Goal: Communication & Community: Answer question/provide support

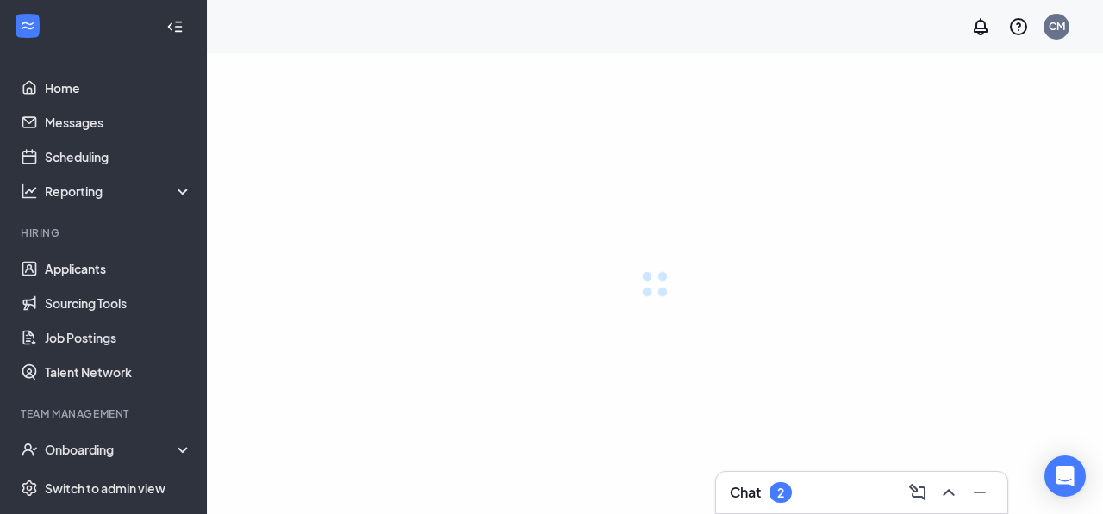
click at [951, 494] on icon "ChevronUp" at bounding box center [948, 492] width 21 height 21
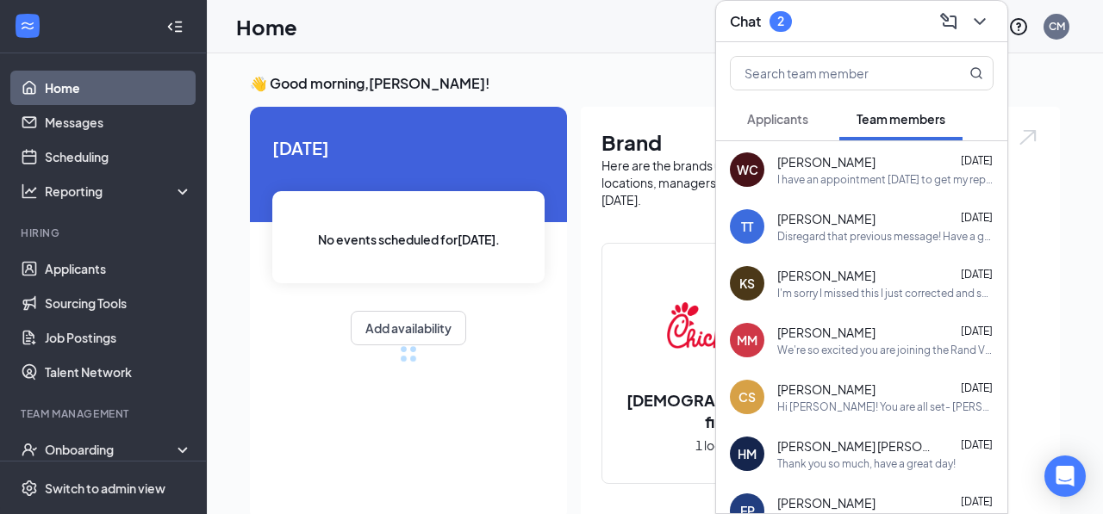
click at [833, 177] on div "I have an appointment [DATE] to get my replacement of my SSC card" at bounding box center [885, 179] width 216 height 15
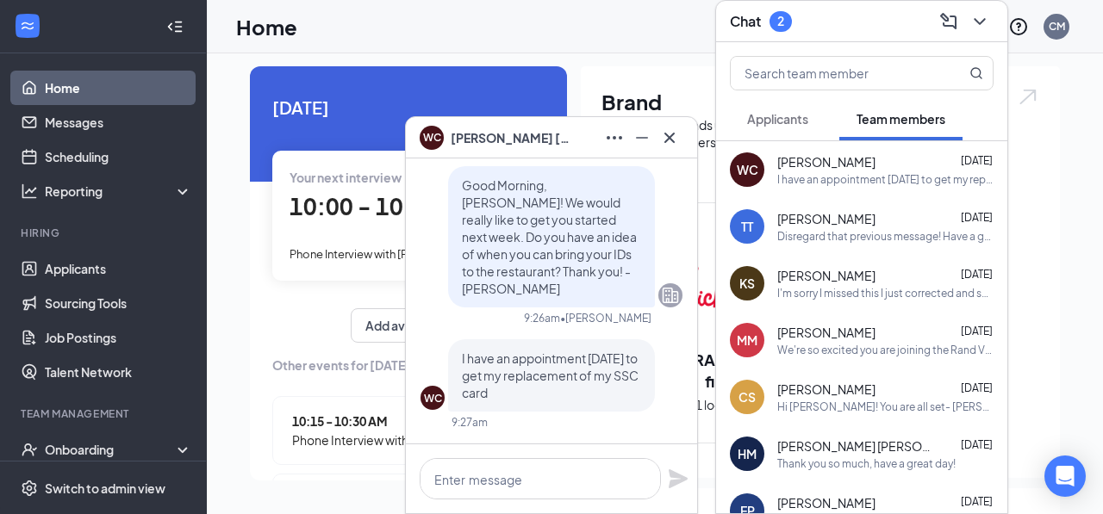
scroll to position [41, 0]
click at [517, 472] on textarea at bounding box center [540, 478] width 241 height 41
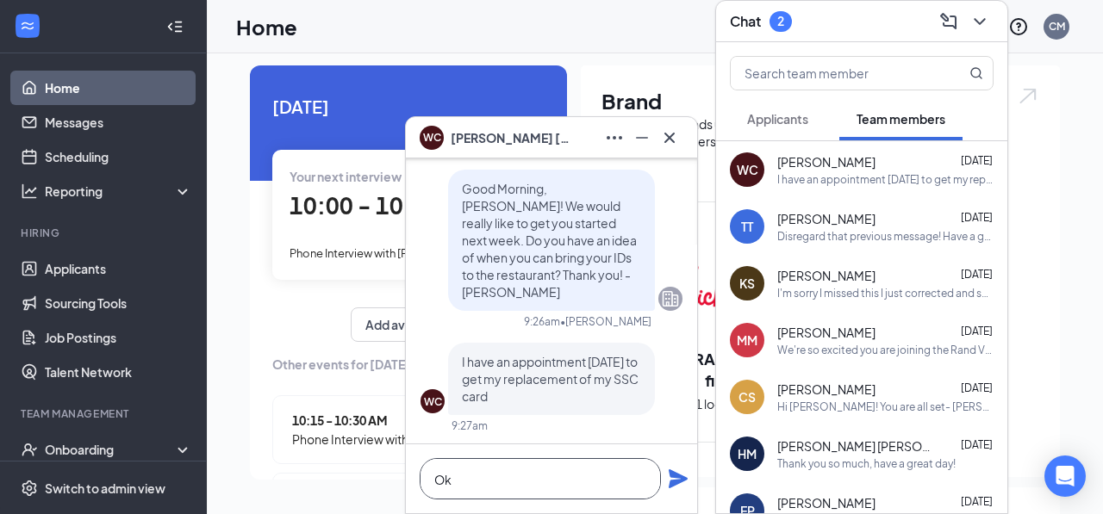
scroll to position [0, 0]
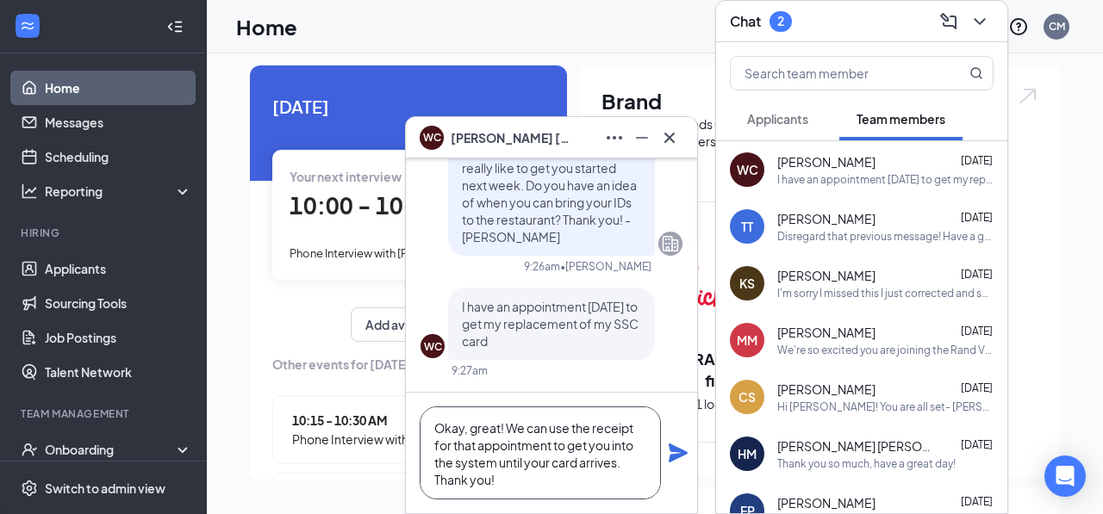
type textarea "Okay, great! We can use the receipt for that appointment to get you into the sy…"
click at [684, 449] on icon "Plane" at bounding box center [678, 453] width 21 height 21
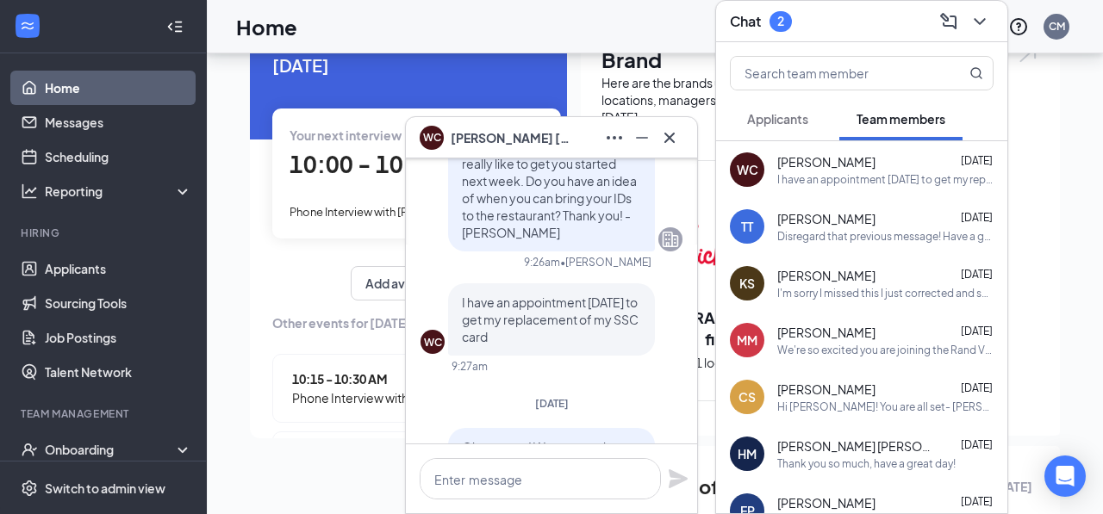
scroll to position [-196, 0]
click at [649, 141] on icon "Minimize" at bounding box center [642, 138] width 21 height 21
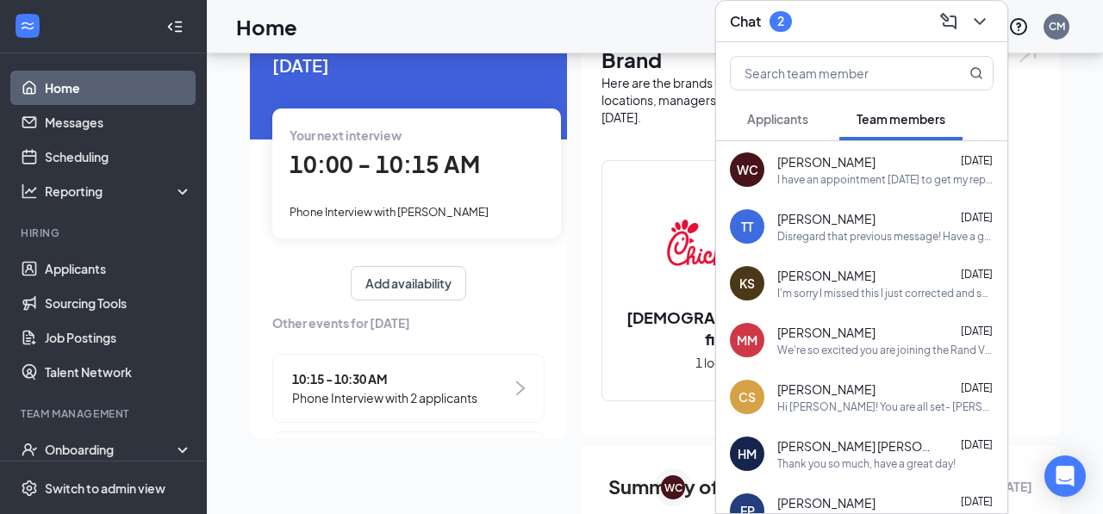
scroll to position [0, 0]
click at [983, 21] on icon "ChevronDown" at bounding box center [979, 21] width 11 height 7
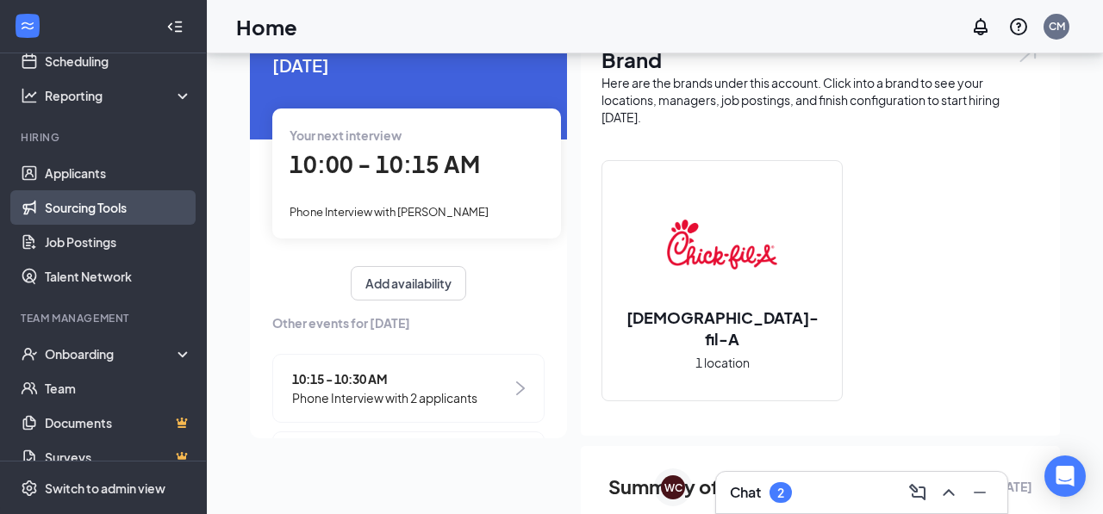
scroll to position [116, 0]
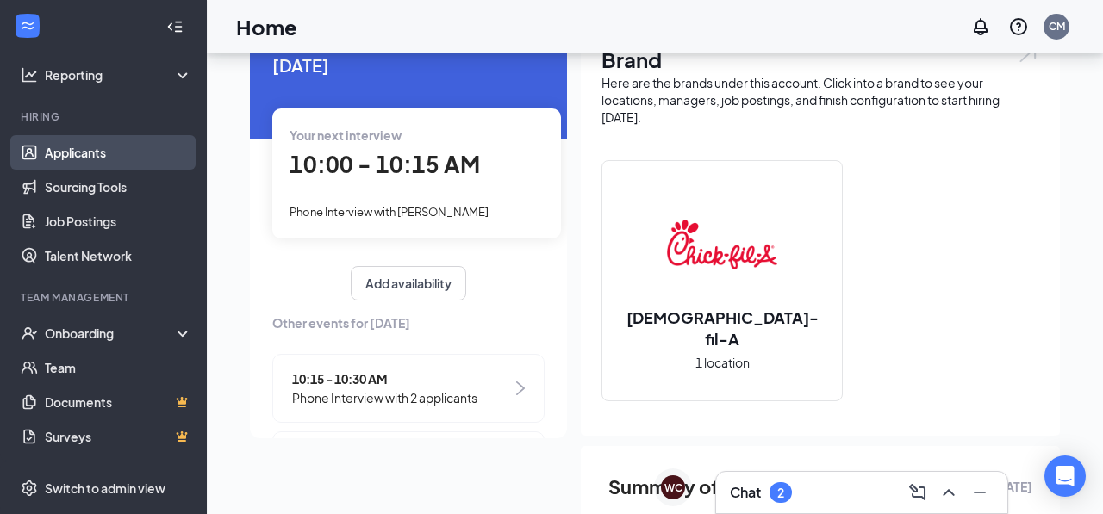
click at [78, 162] on link "Applicants" at bounding box center [118, 152] width 147 height 34
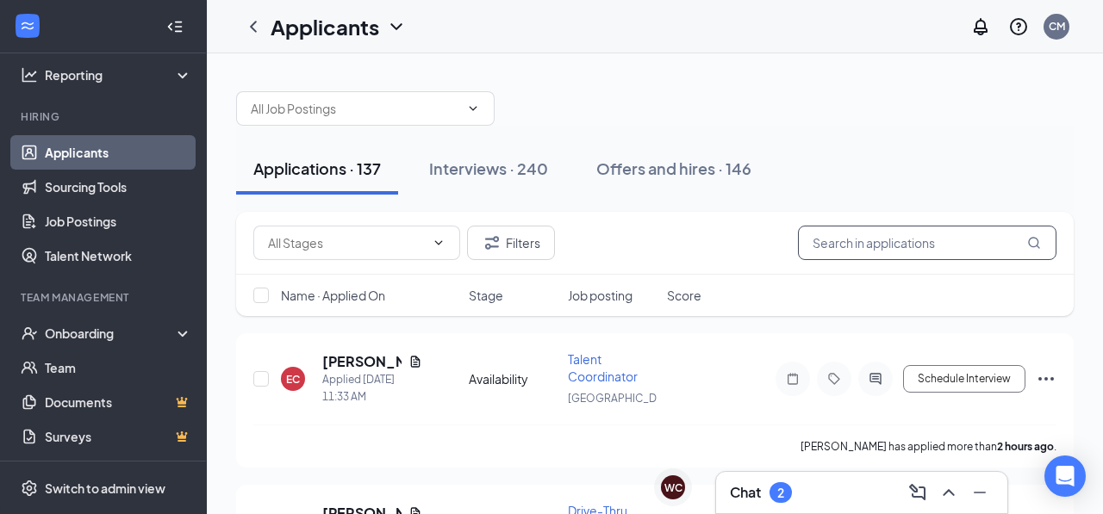
click at [898, 241] on input "text" at bounding box center [927, 243] width 258 height 34
type input "[PERSON_NAME]"
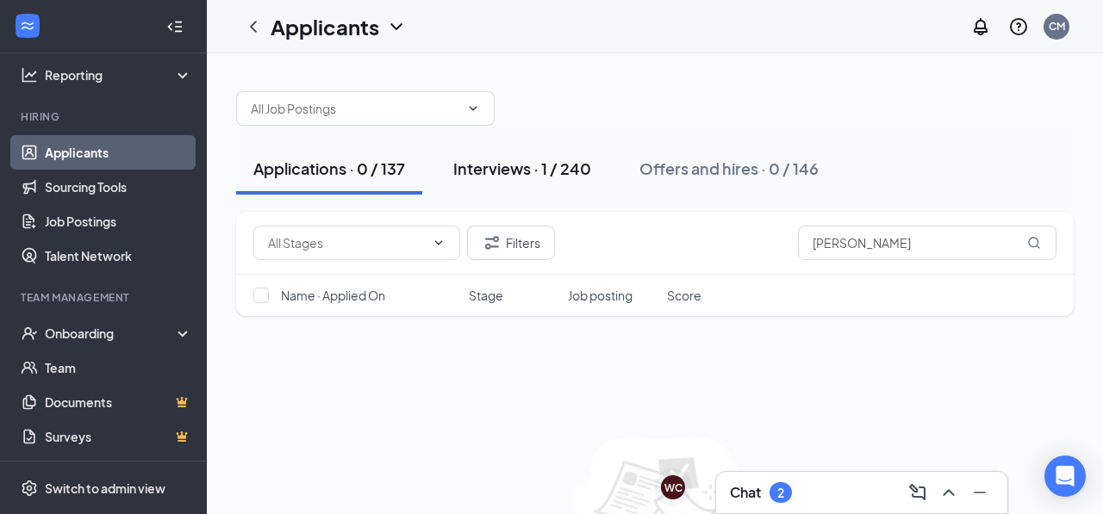
click at [509, 166] on div "Interviews · 1 / 240" at bounding box center [522, 169] width 138 height 22
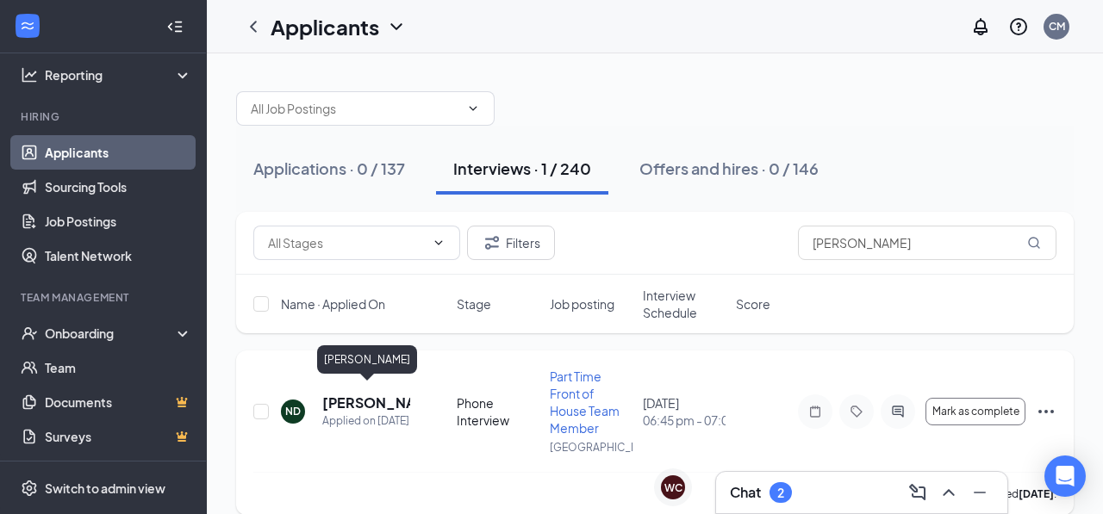
click at [348, 394] on h5 "[PERSON_NAME]" at bounding box center [366, 403] width 88 height 19
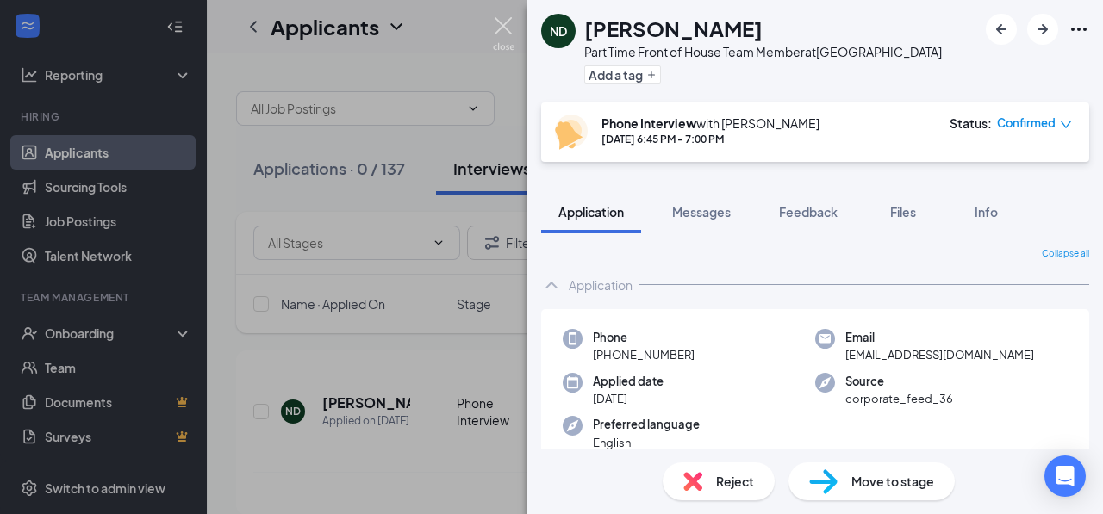
click at [509, 30] on img at bounding box center [504, 34] width 22 height 34
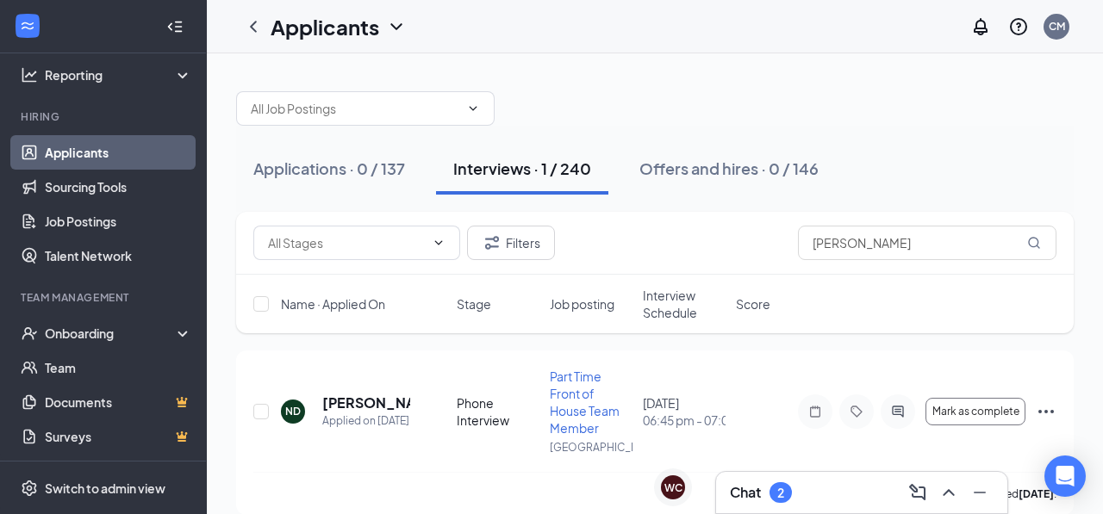
click at [507, 28] on div "Applicants CM" at bounding box center [655, 26] width 896 height 53
click at [1048, 415] on icon "Ellipses" at bounding box center [1046, 411] width 21 height 21
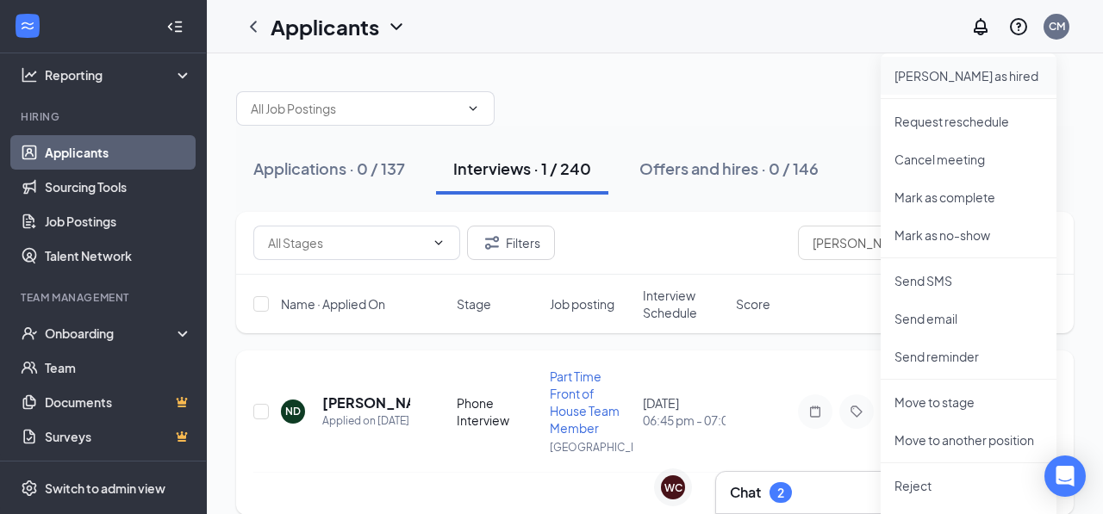
click at [955, 80] on p "[PERSON_NAME] as hired" at bounding box center [968, 75] width 148 height 17
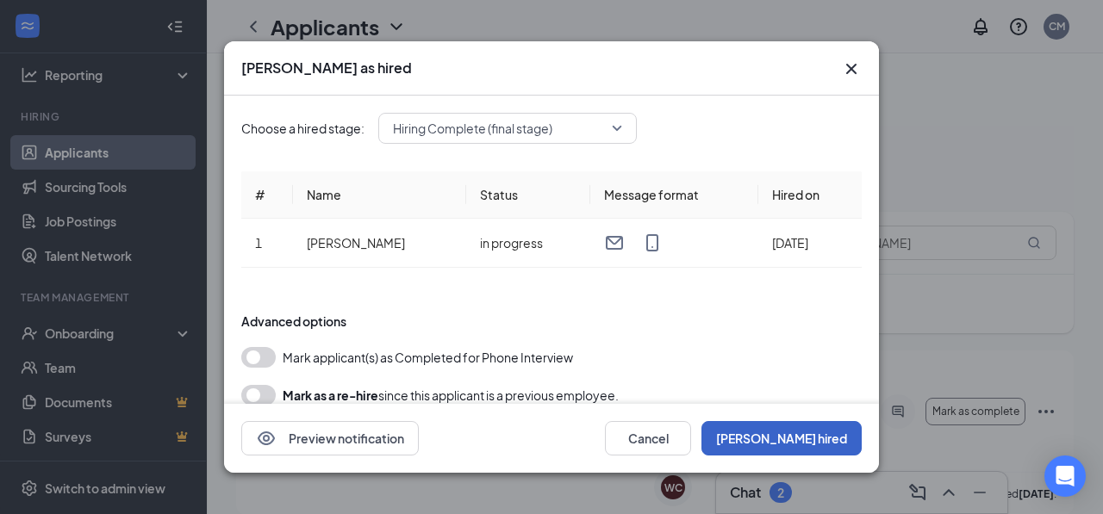
click at [799, 436] on button "[PERSON_NAME] hired" at bounding box center [781, 438] width 160 height 34
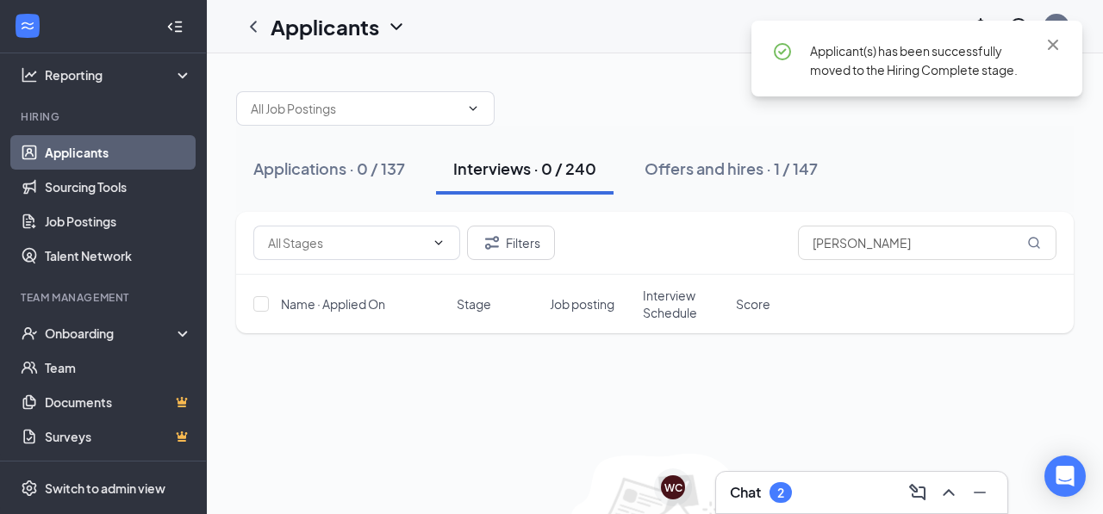
scroll to position [8, 0]
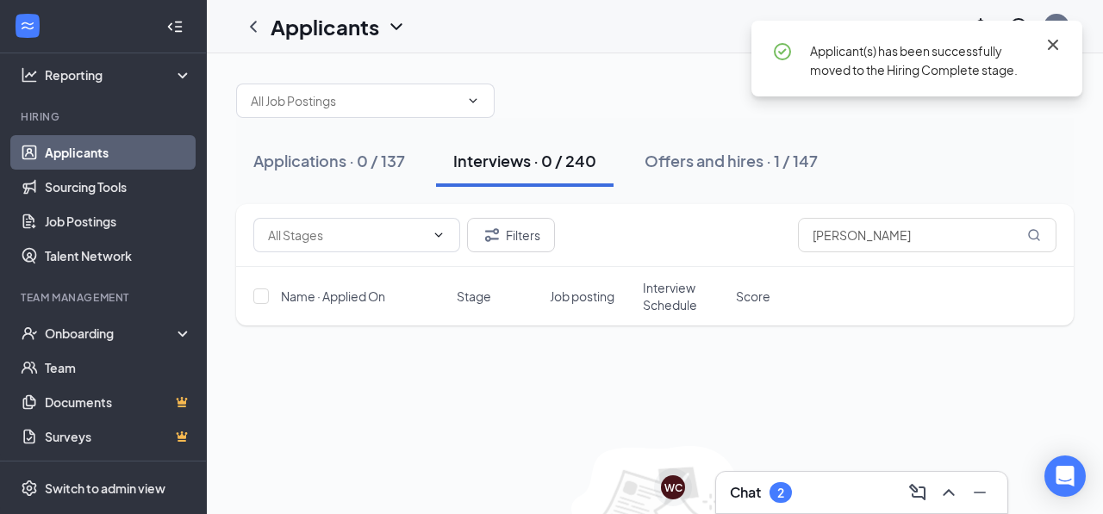
click at [1054, 47] on icon "Cross" at bounding box center [1053, 45] width 10 height 10
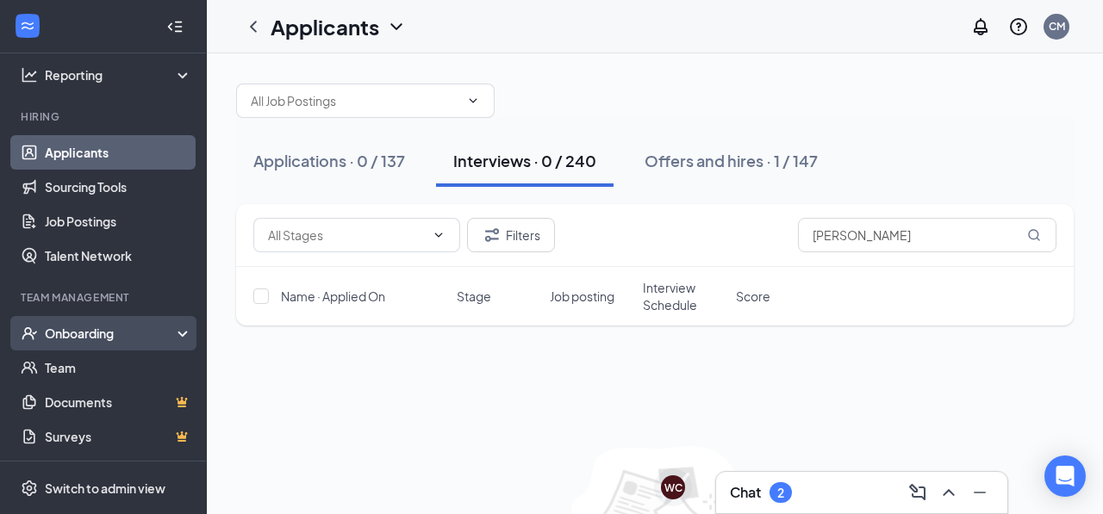
click at [72, 345] on div "Onboarding" at bounding box center [103, 333] width 207 height 34
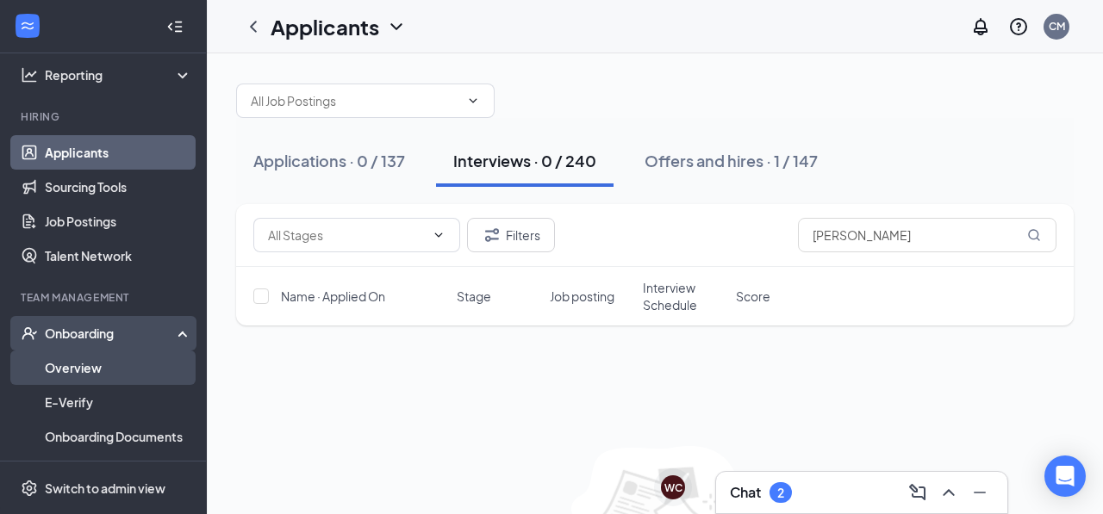
click at [76, 367] on link "Overview" at bounding box center [118, 368] width 147 height 34
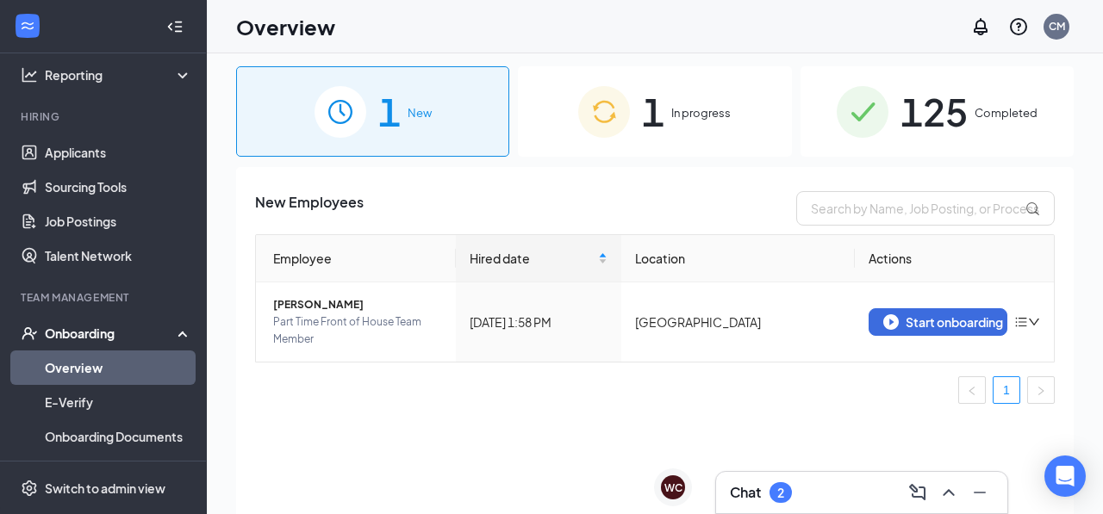
click at [894, 147] on div "125 Completed" at bounding box center [936, 111] width 273 height 90
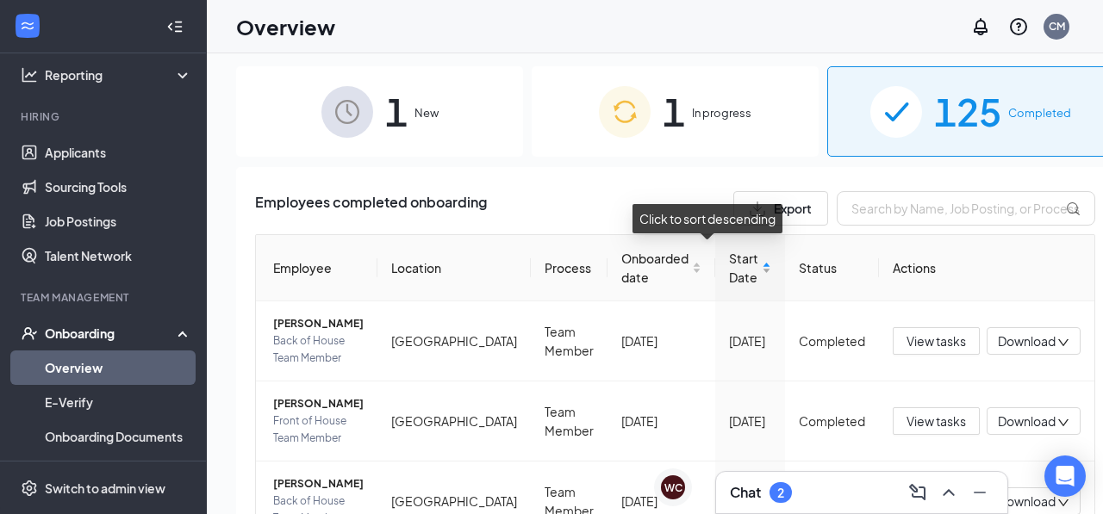
click at [729, 262] on div "Start Date" at bounding box center [750, 268] width 42 height 38
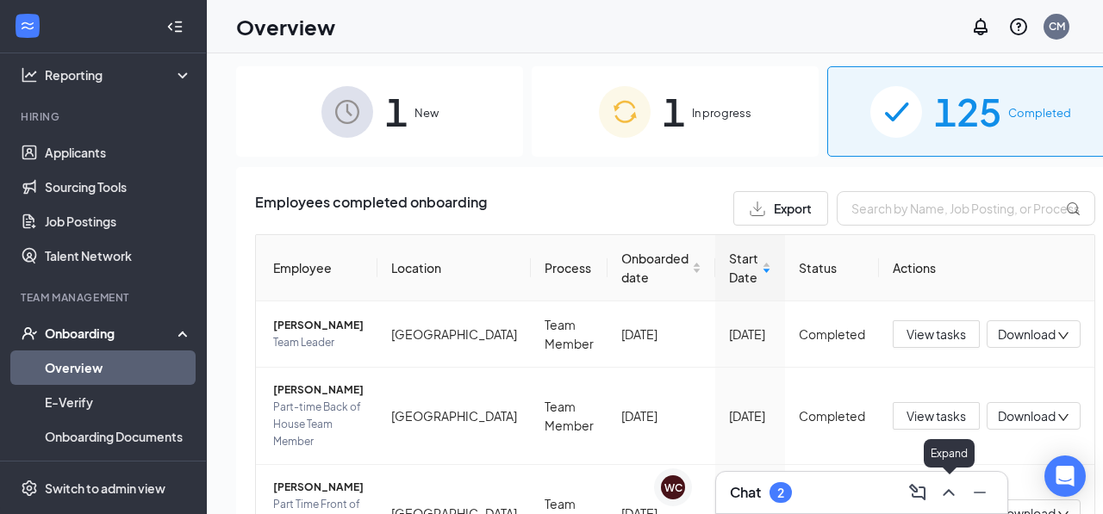
click at [953, 492] on icon "ChevronUp" at bounding box center [948, 492] width 21 height 21
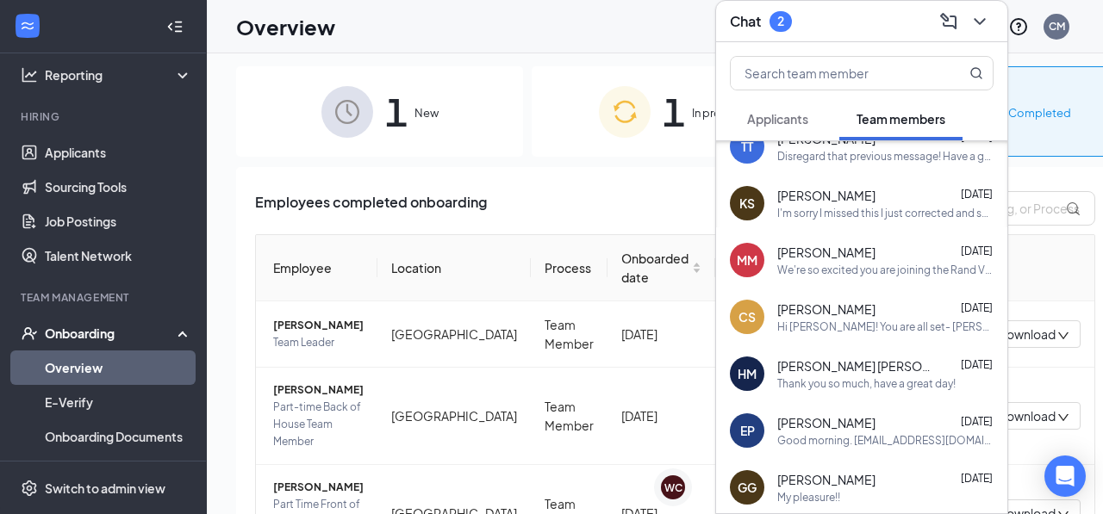
scroll to position [81, 0]
click at [874, 252] on div "[PERSON_NAME] [DATE]" at bounding box center [885, 251] width 216 height 17
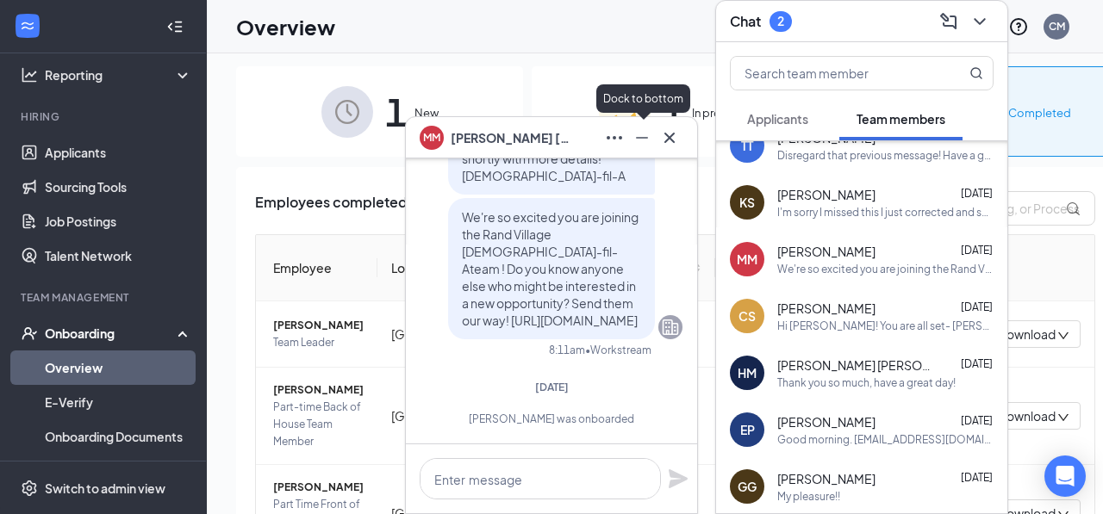
click at [643, 131] on icon "Minimize" at bounding box center [642, 138] width 21 height 21
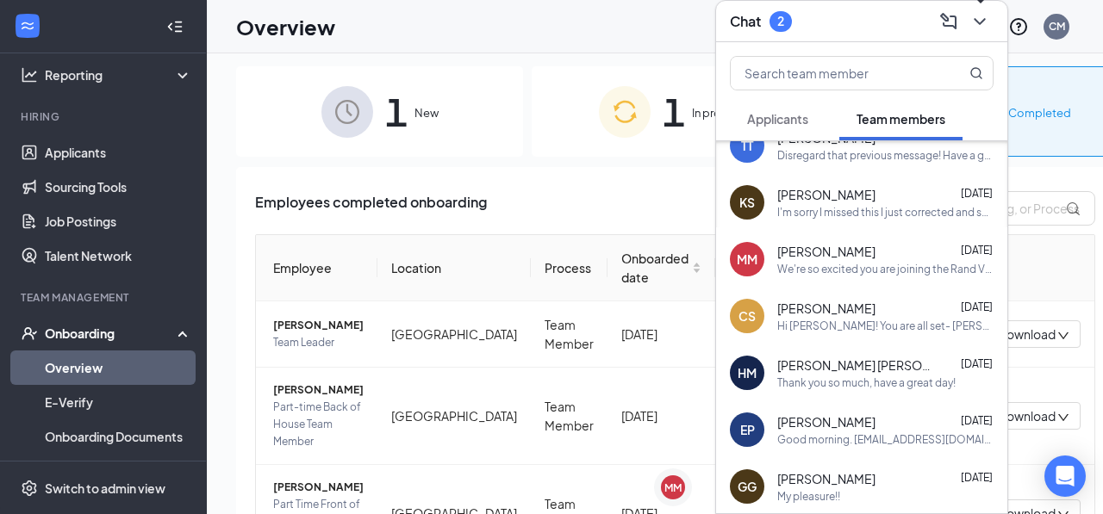
click at [982, 21] on icon "ChevronDown" at bounding box center [979, 21] width 11 height 7
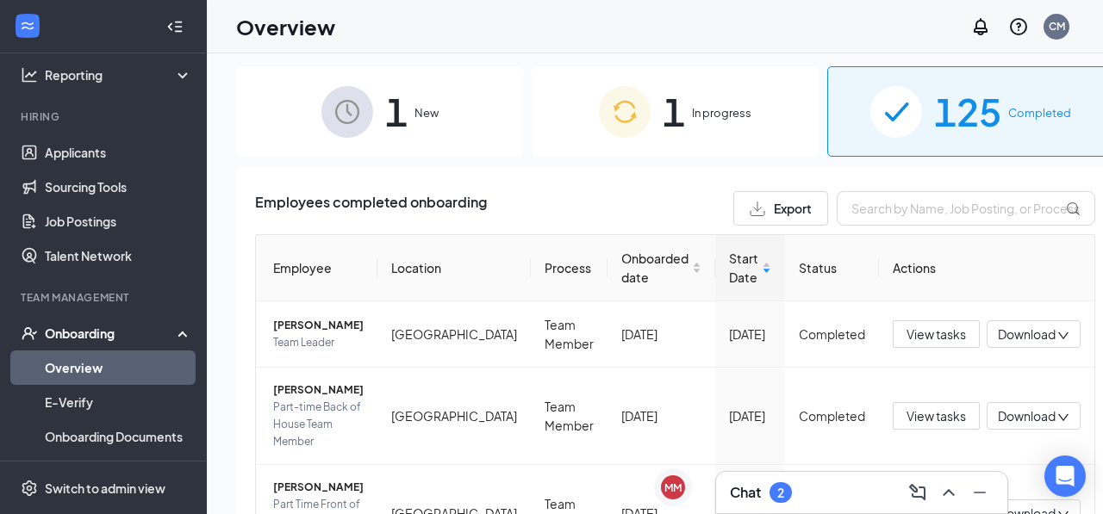
scroll to position [0, 0]
click at [681, 100] on div "1 In progress" at bounding box center [675, 111] width 287 height 90
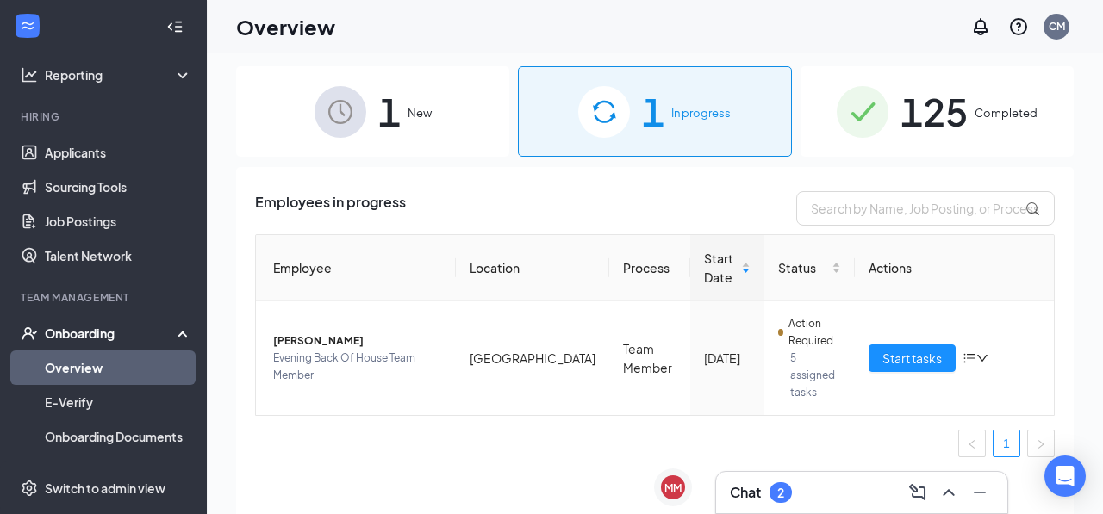
click at [357, 124] on img at bounding box center [340, 112] width 52 height 52
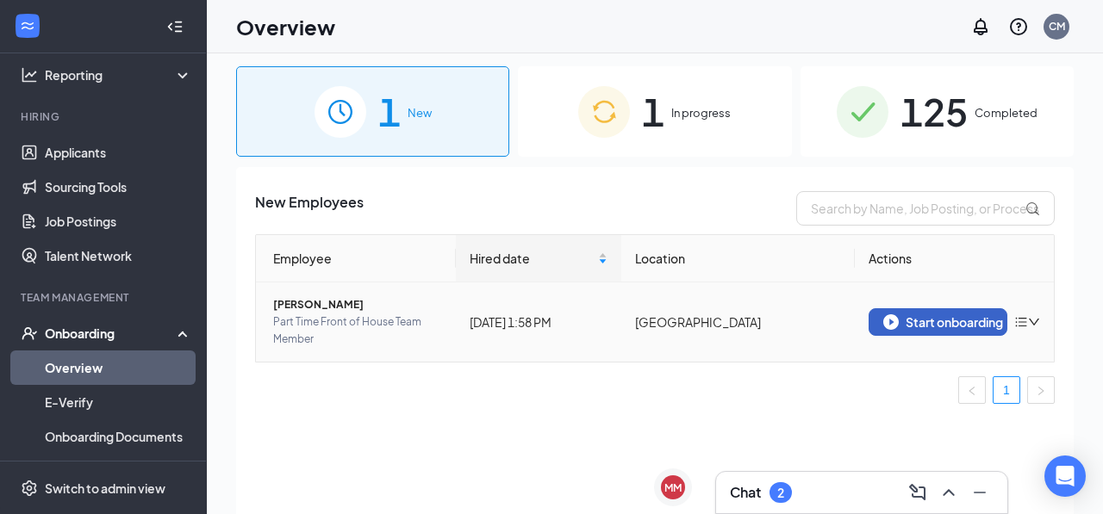
click at [907, 315] on div "Start onboarding" at bounding box center [938, 322] width 110 height 16
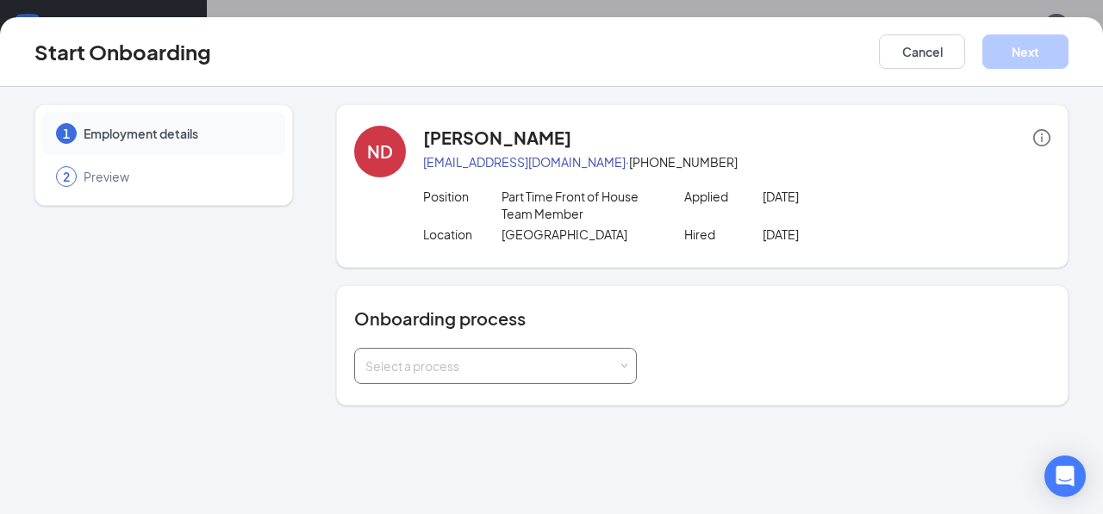
click at [526, 370] on div "Select a process" at bounding box center [491, 366] width 252 height 17
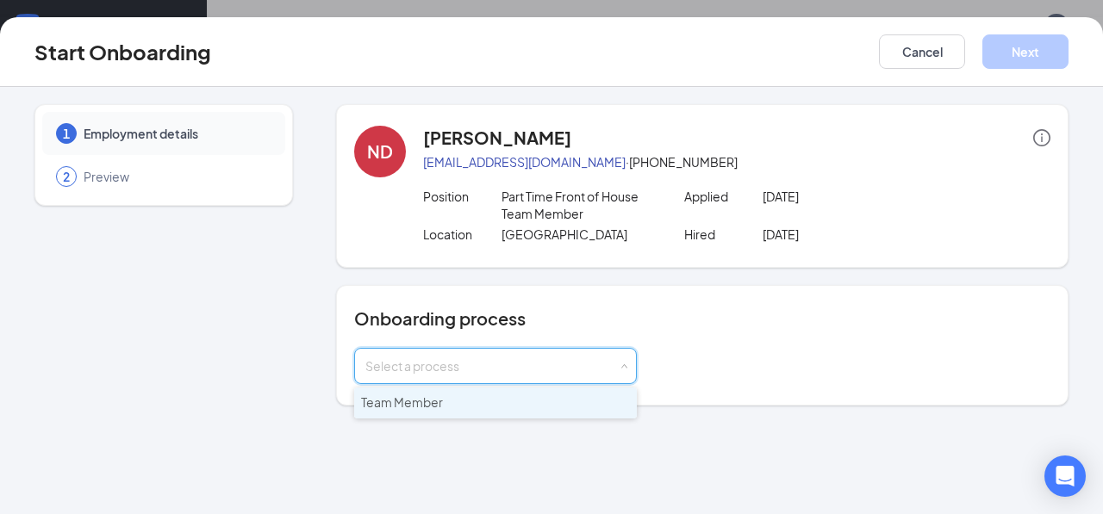
click at [493, 401] on li "Team Member" at bounding box center [495, 403] width 283 height 31
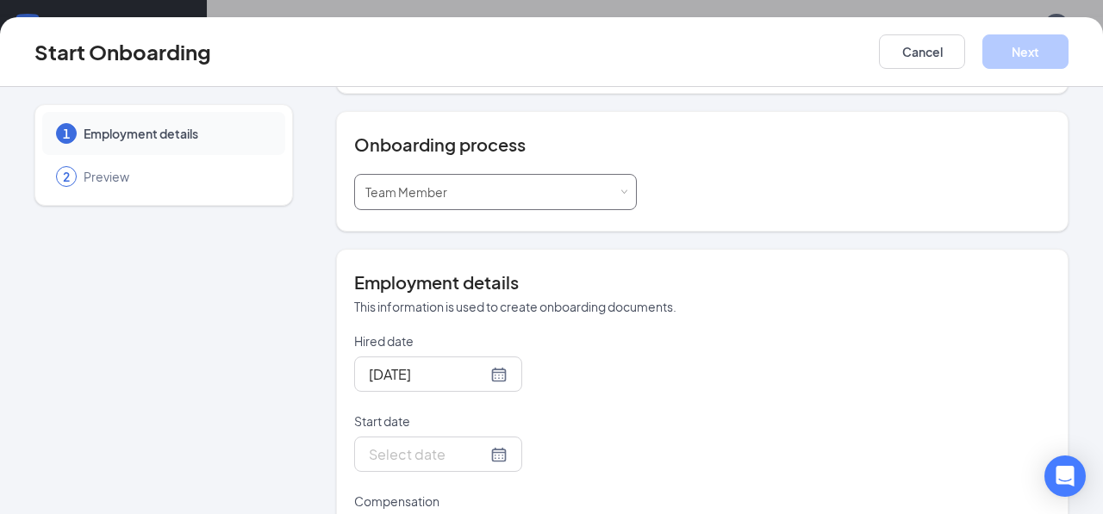
scroll to position [223, 0]
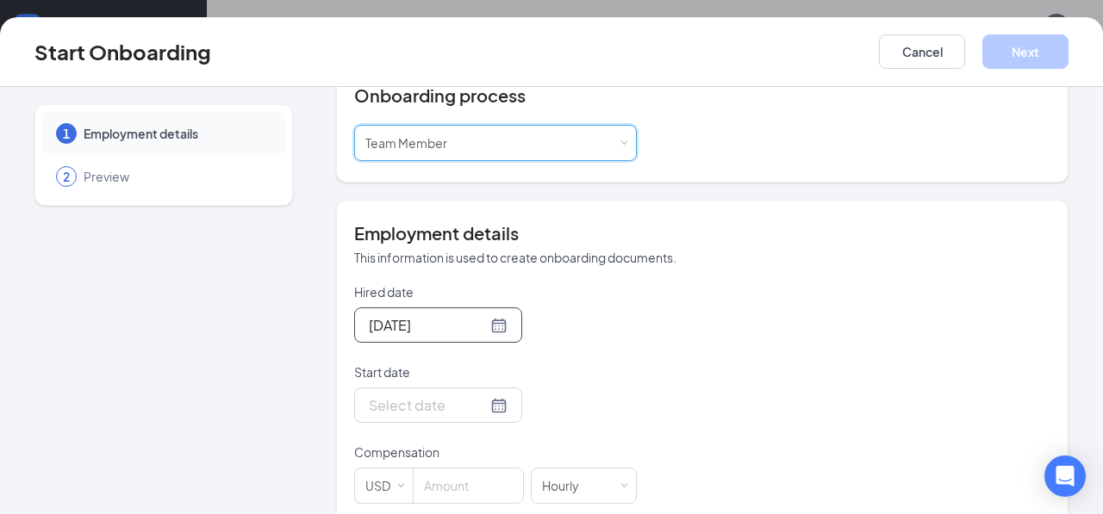
click at [448, 337] on div "[DATE]" at bounding box center [438, 325] width 168 height 35
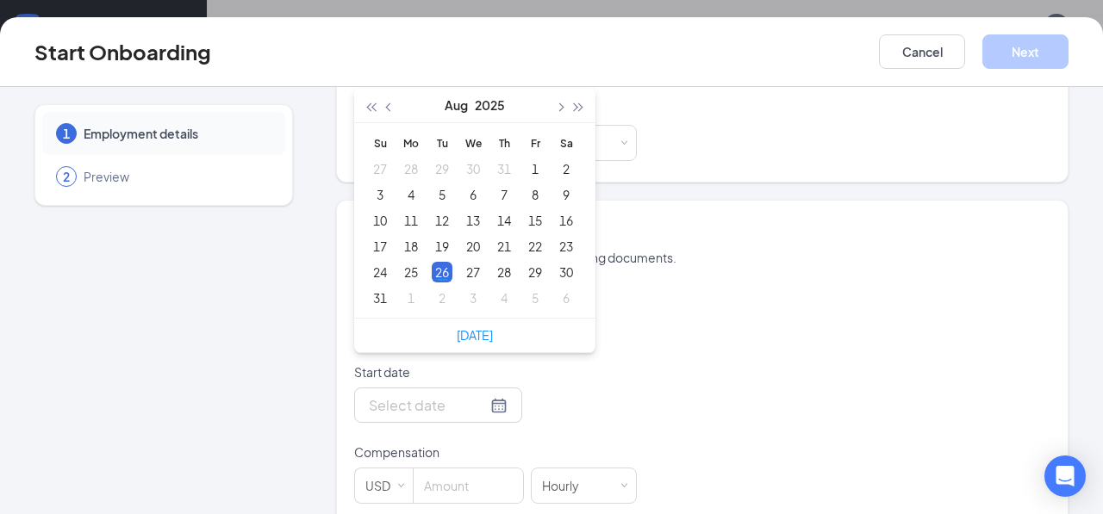
type input "[DATE]"
click at [432, 411] on input "Start date" at bounding box center [428, 406] width 118 height 22
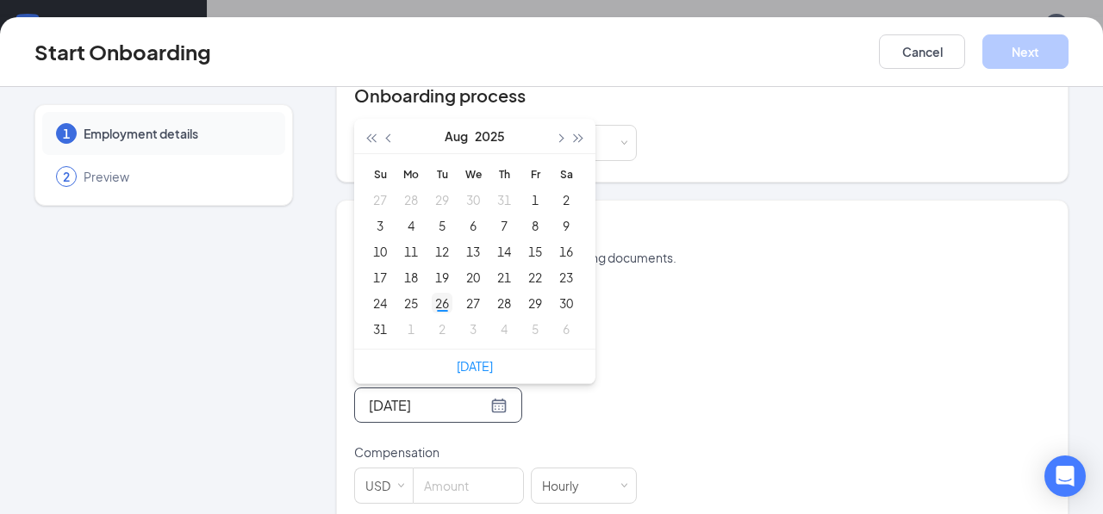
type input "[DATE]"
click at [443, 305] on div "26" at bounding box center [442, 303] width 21 height 21
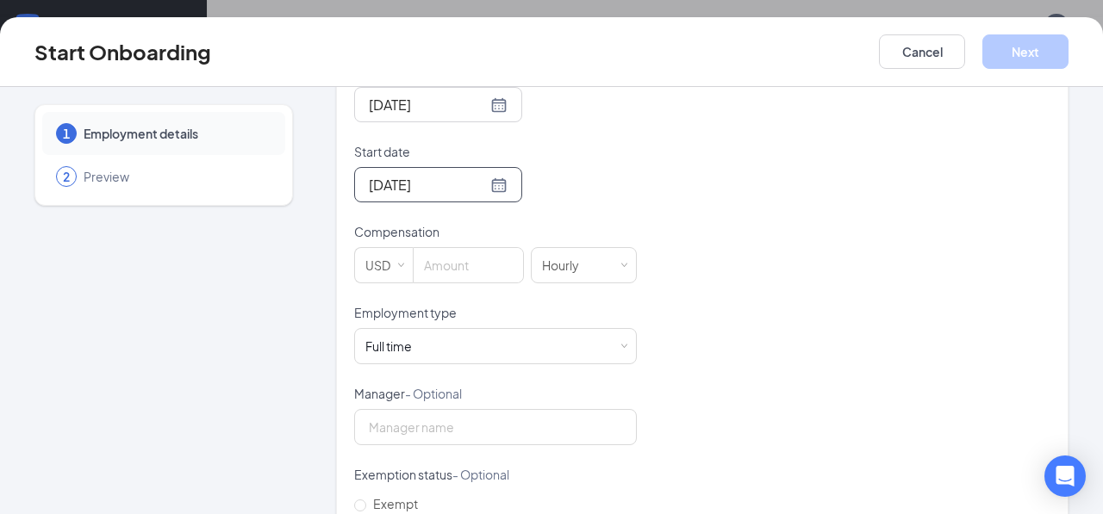
scroll to position [481, 0]
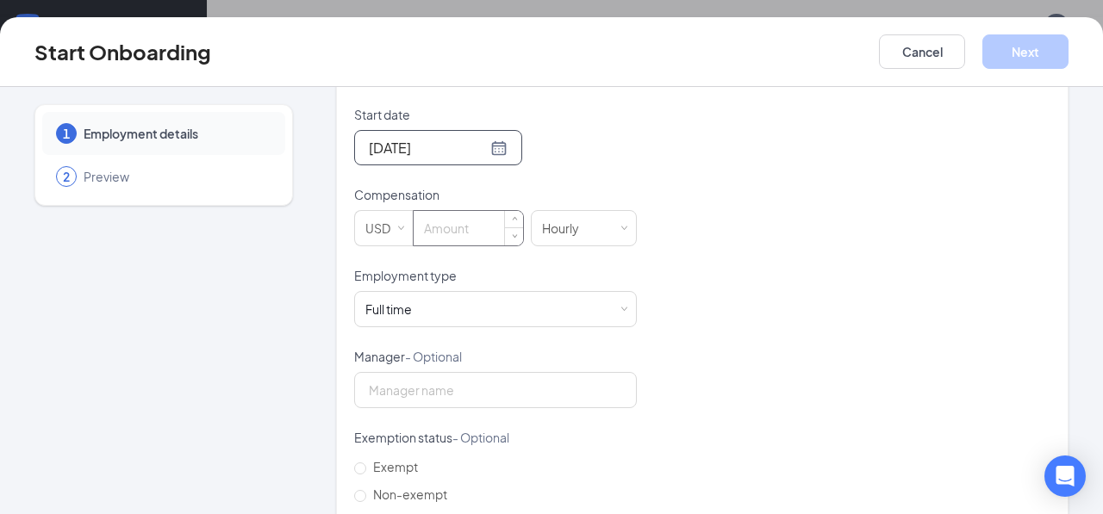
click at [447, 221] on input at bounding box center [468, 228] width 109 height 34
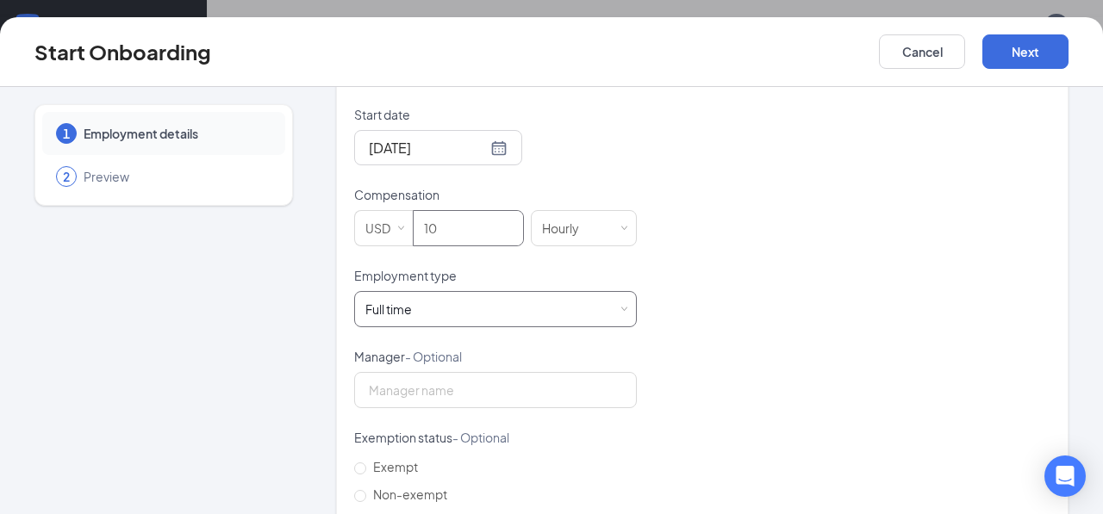
type input "10"
click at [451, 296] on div "Full time Works 30+ hours per week and is reasonably expected to work" at bounding box center [495, 309] width 260 height 34
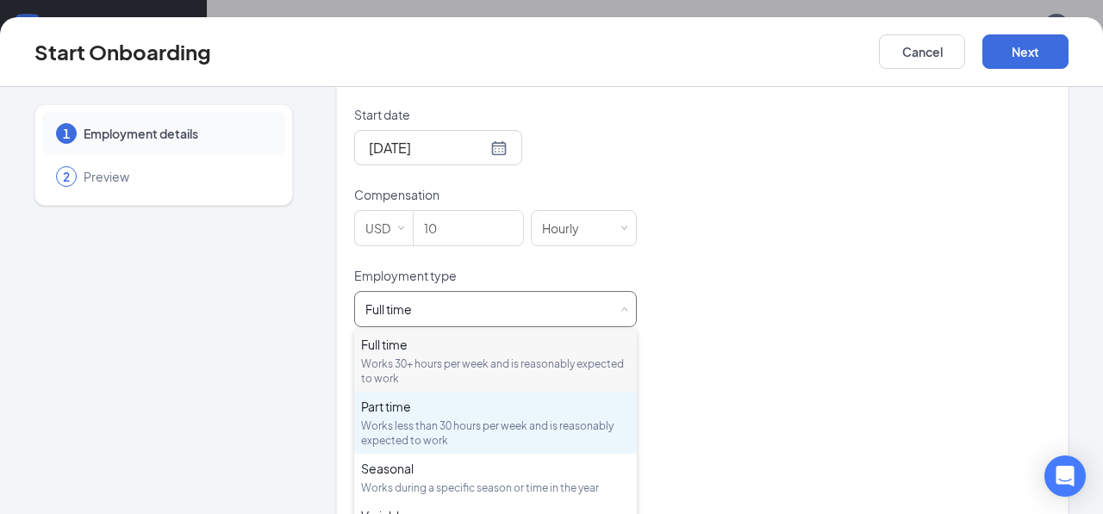
click at [433, 430] on div "Works less than 30 hours per week and is reasonably expected to work" at bounding box center [495, 433] width 269 height 29
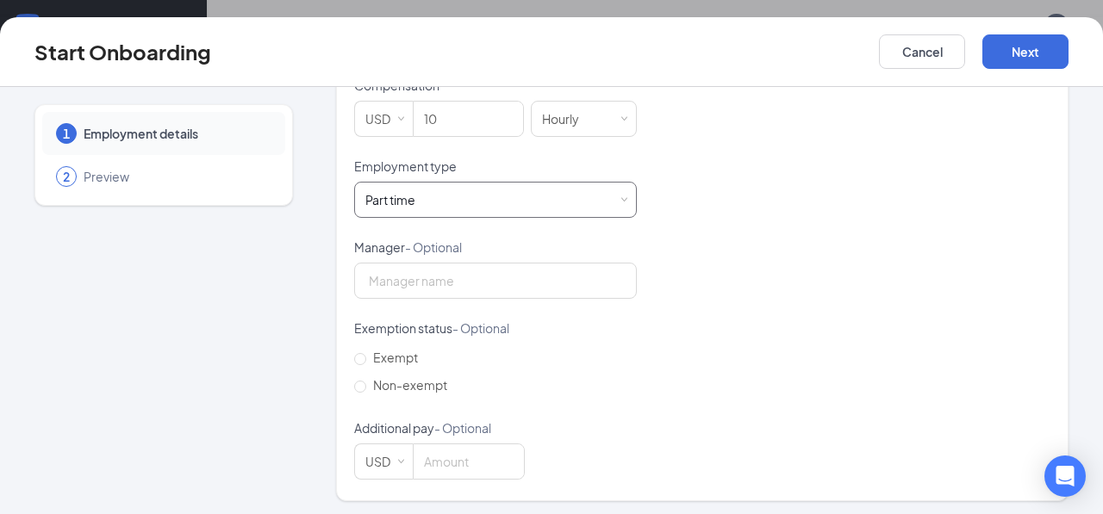
scroll to position [595, 0]
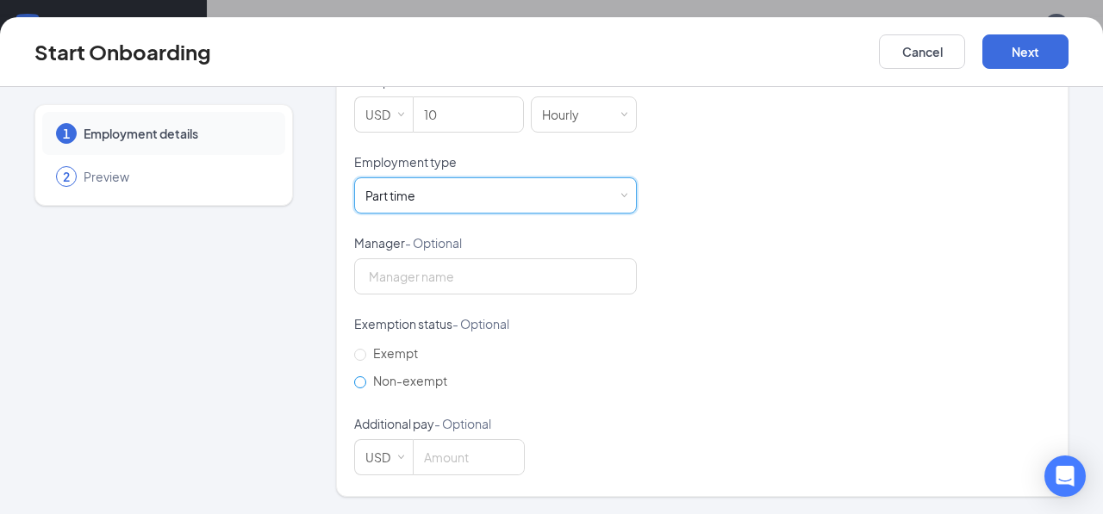
click at [398, 376] on span "Non-exempt" at bounding box center [410, 381] width 88 height 16
click at [366, 376] on input "Non-exempt" at bounding box center [360, 382] width 12 height 12
radio input "true"
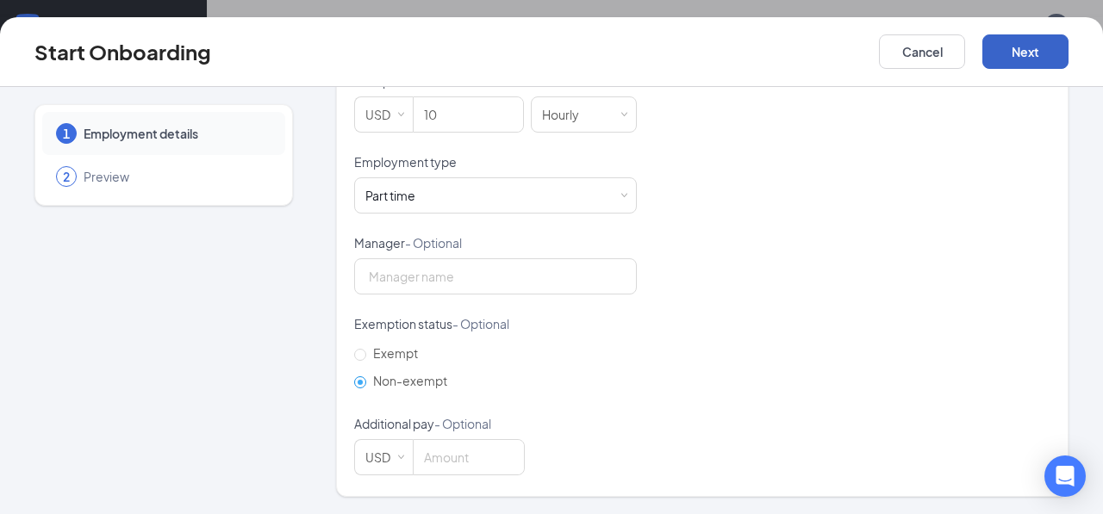
click at [1012, 66] on button "Next" at bounding box center [1025, 51] width 86 height 34
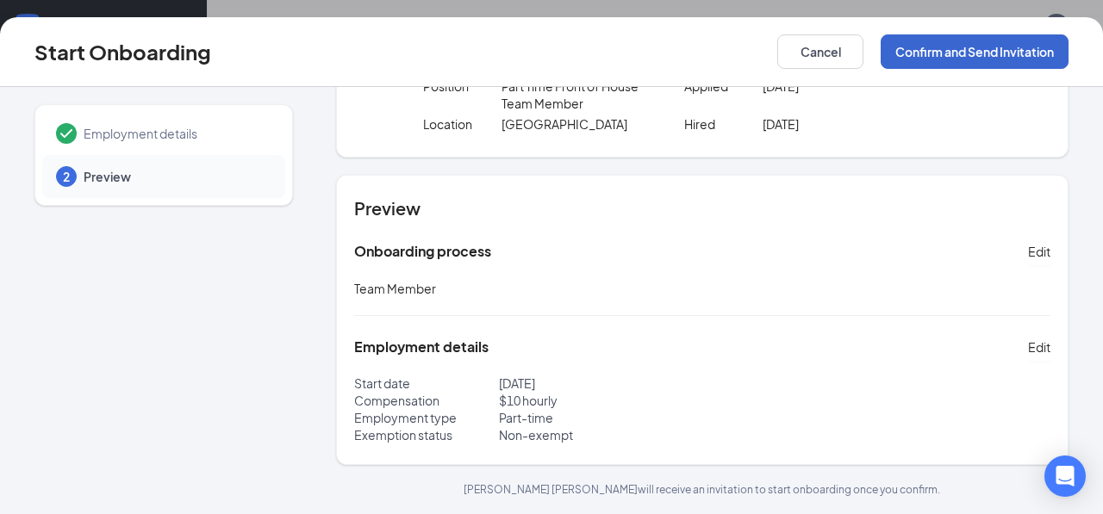
scroll to position [110, 0]
click at [980, 53] on button "Confirm and Send Invitation" at bounding box center [974, 51] width 188 height 34
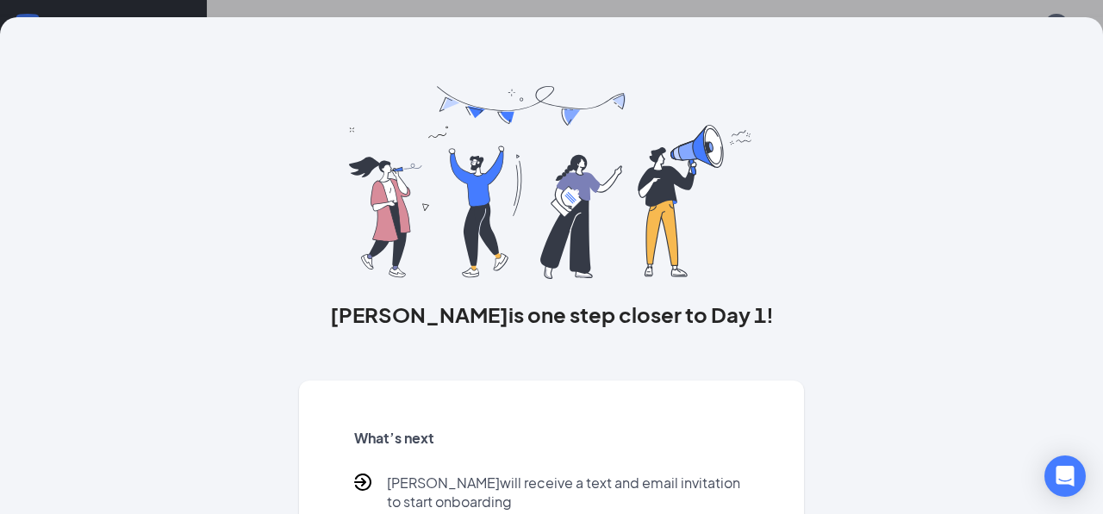
scroll to position [171, 0]
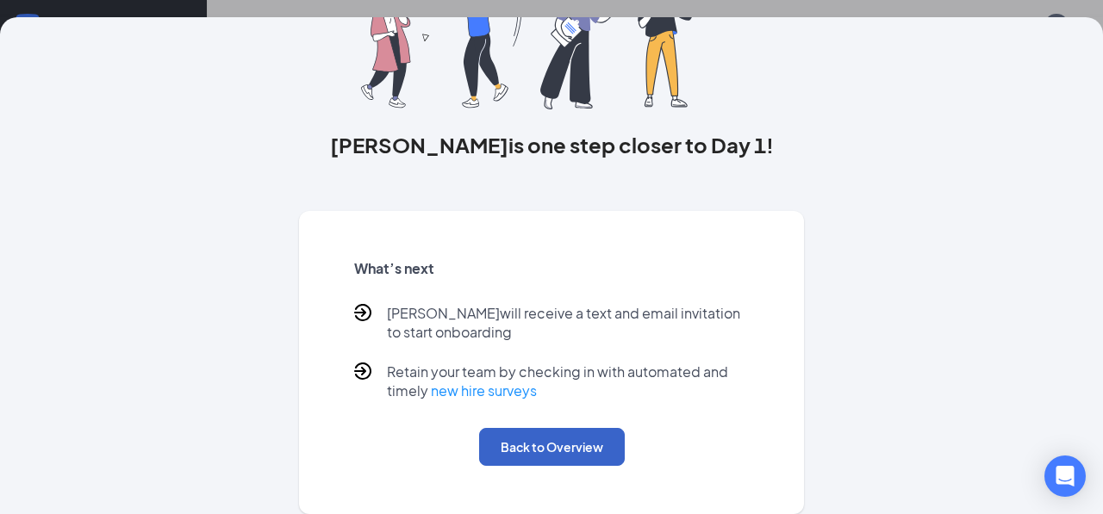
click at [522, 457] on button "Back to Overview" at bounding box center [552, 447] width 146 height 38
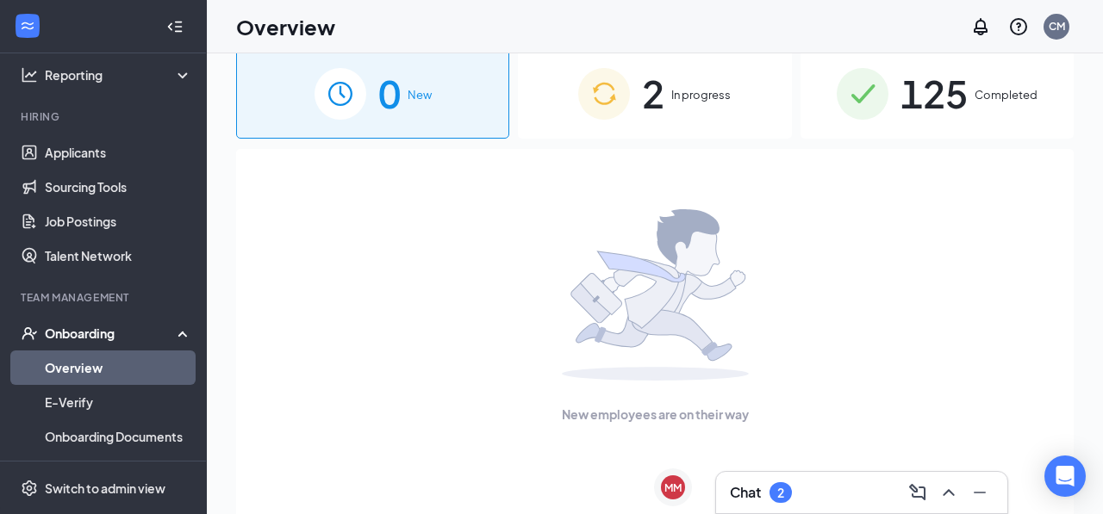
scroll to position [29, 0]
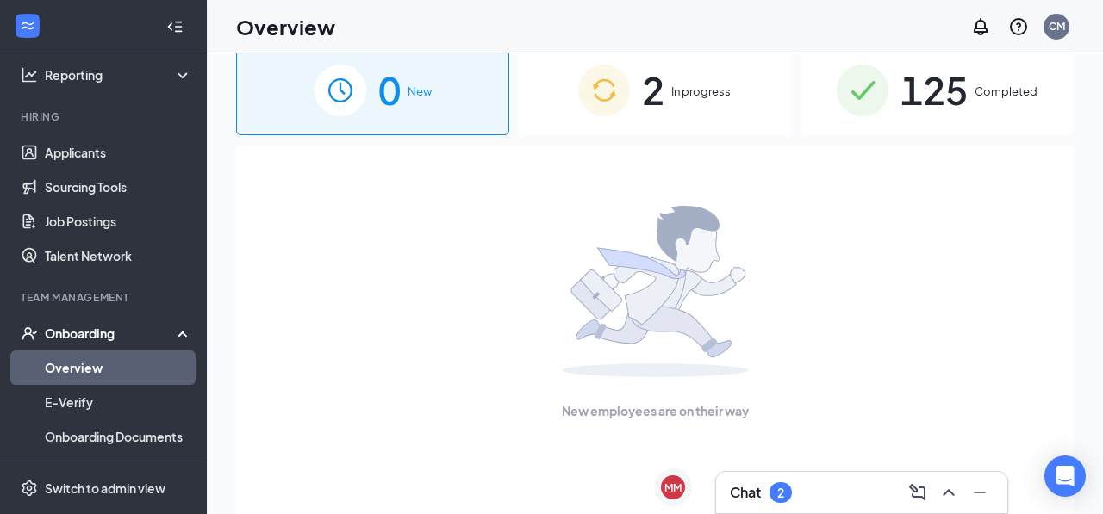
click at [613, 92] on img at bounding box center [604, 91] width 52 height 52
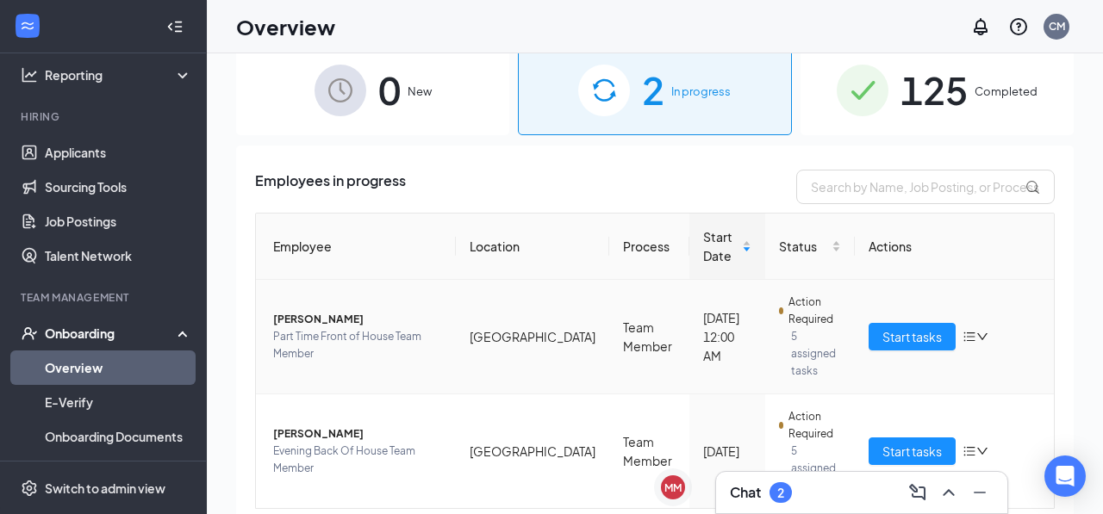
click at [323, 311] on span "[PERSON_NAME]" at bounding box center [357, 319] width 169 height 17
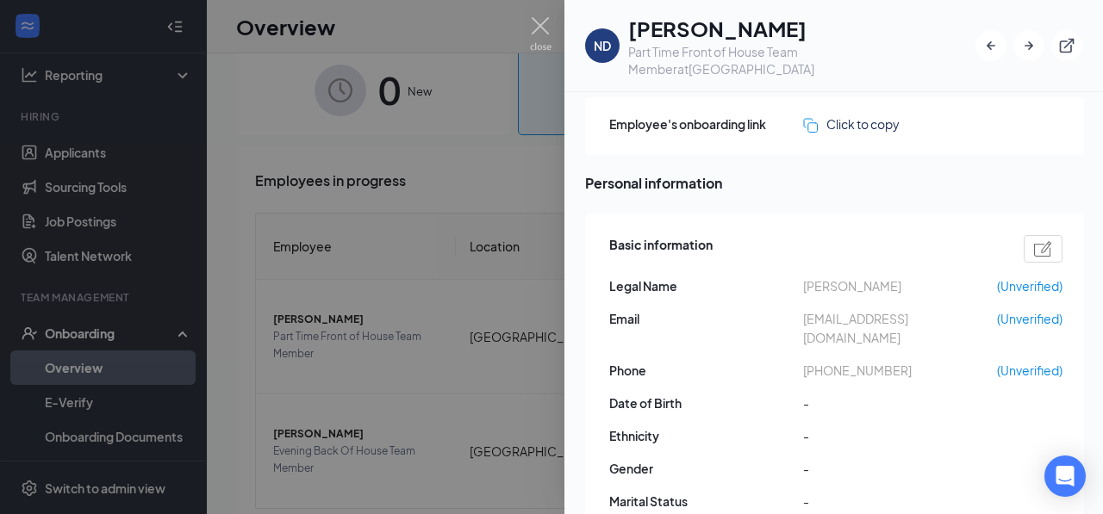
scroll to position [88, 0]
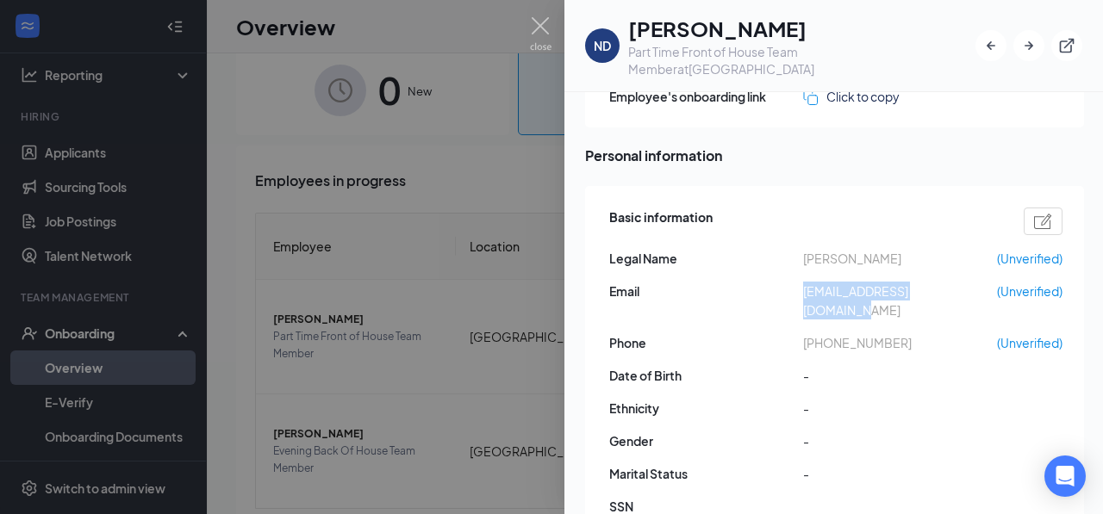
drag, startPoint x: 805, startPoint y: 277, endPoint x: 980, endPoint y: 284, distance: 175.1
click at [980, 284] on div "Basic information Legal Name [PERSON_NAME] (Unverified) Email [EMAIL_ADDRESS][D…" at bounding box center [835, 366] width 453 height 327
copy span "[EMAIL_ADDRESS][DOMAIN_NAME]"
click at [536, 40] on img at bounding box center [541, 34] width 22 height 34
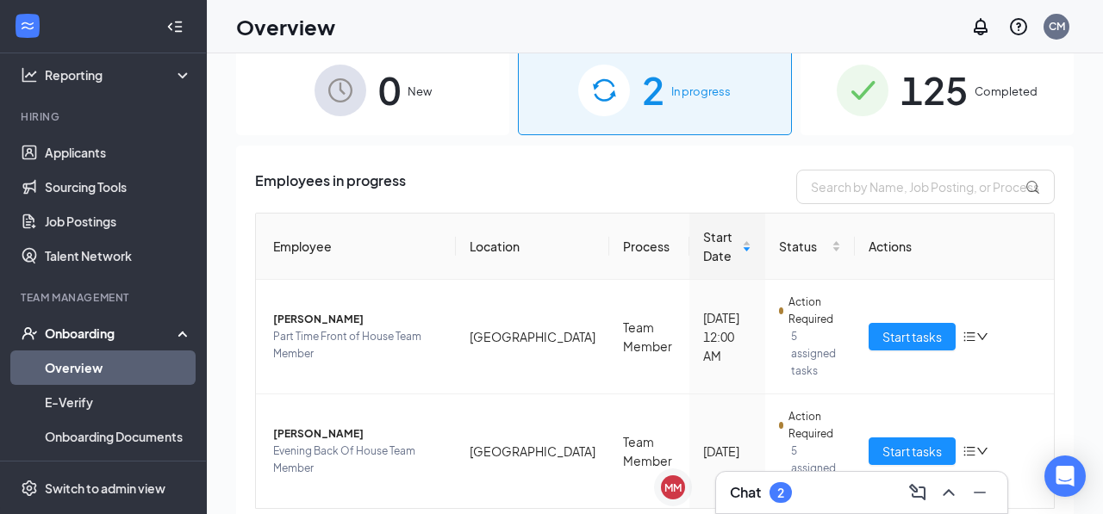
click at [927, 97] on span "125" at bounding box center [933, 89] width 67 height 59
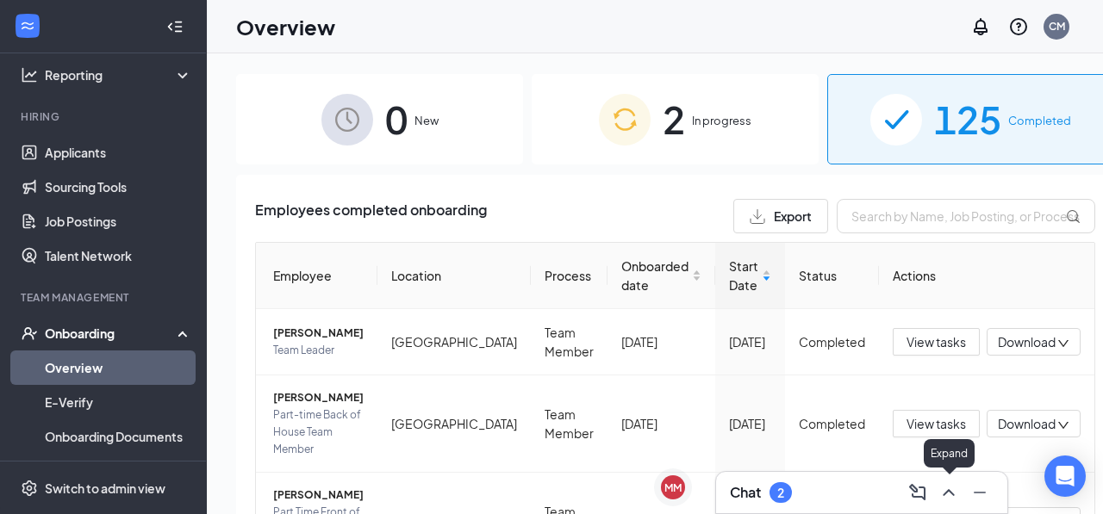
click at [957, 497] on icon "ChevronUp" at bounding box center [948, 492] width 21 height 21
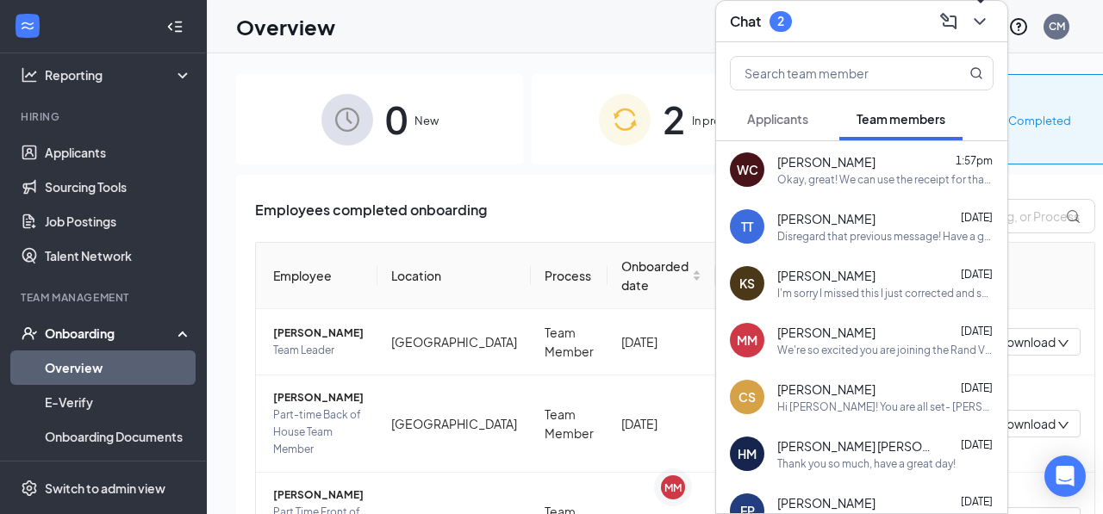
click at [982, 30] on icon "ChevronDown" at bounding box center [979, 21] width 21 height 21
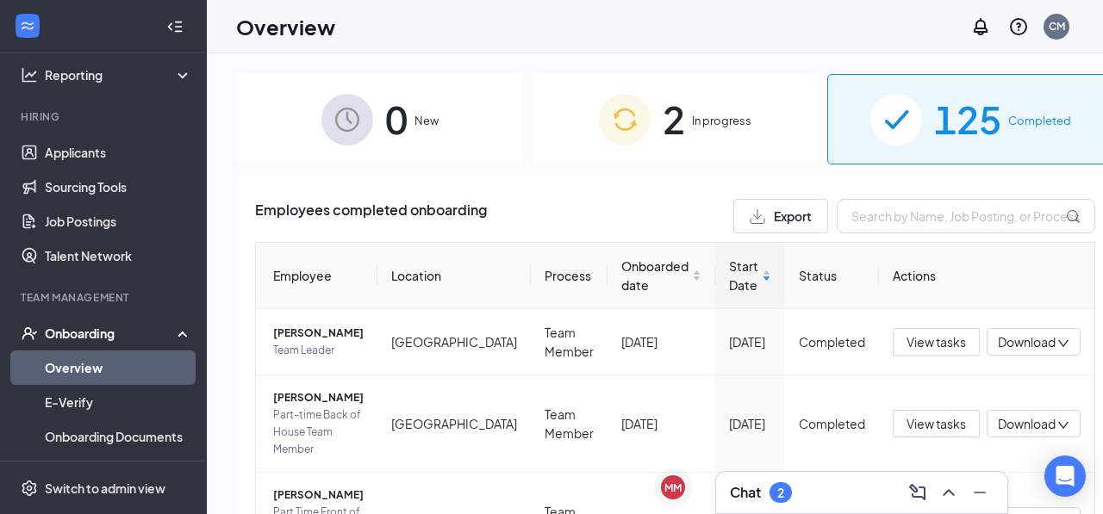
click at [951, 499] on icon "ChevronUp" at bounding box center [948, 492] width 21 height 21
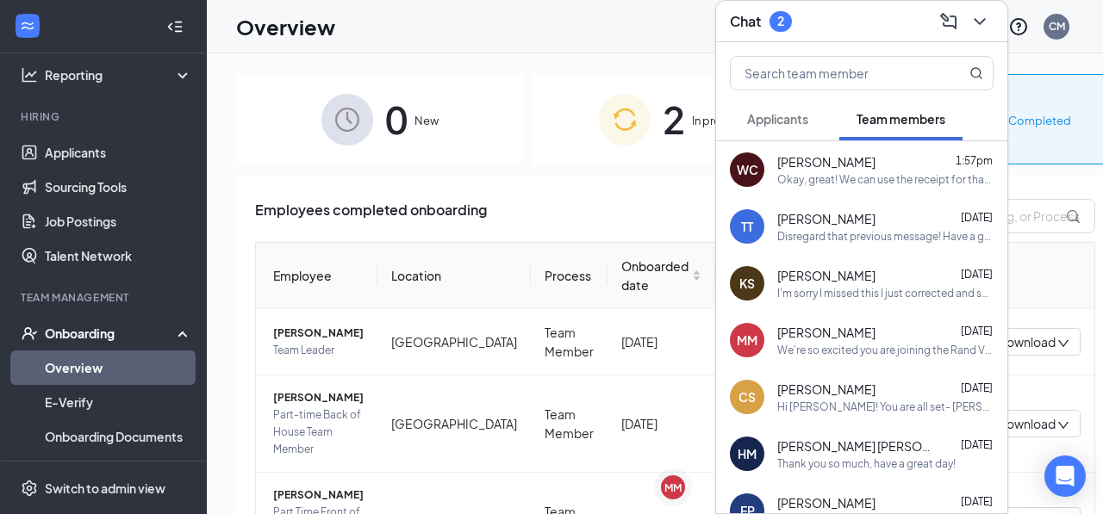
scroll to position [43, 0]
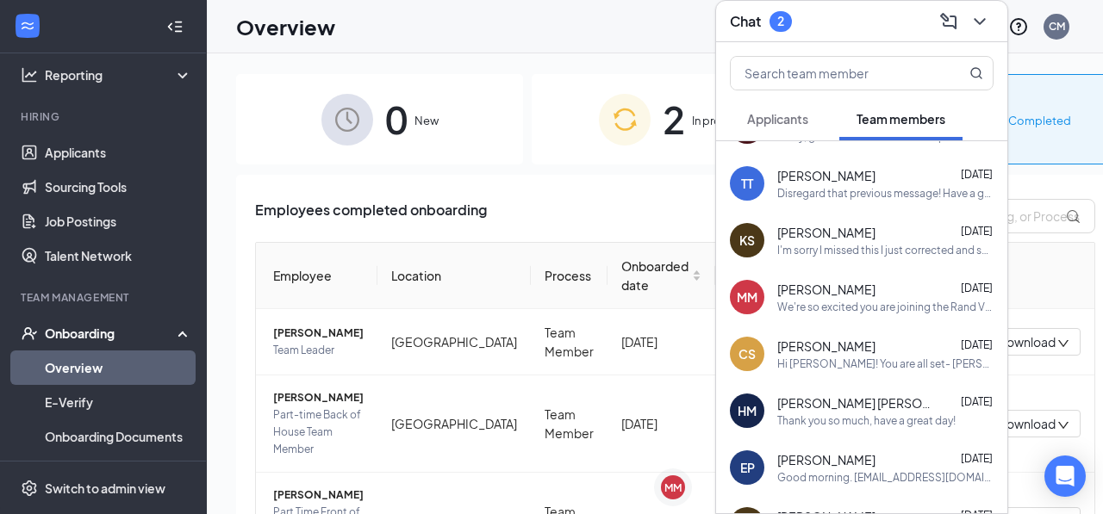
click at [867, 317] on div "[PERSON_NAME] [DATE] We're so excited you are joining the Rand Village [DEMOGRA…" at bounding box center [861, 297] width 291 height 57
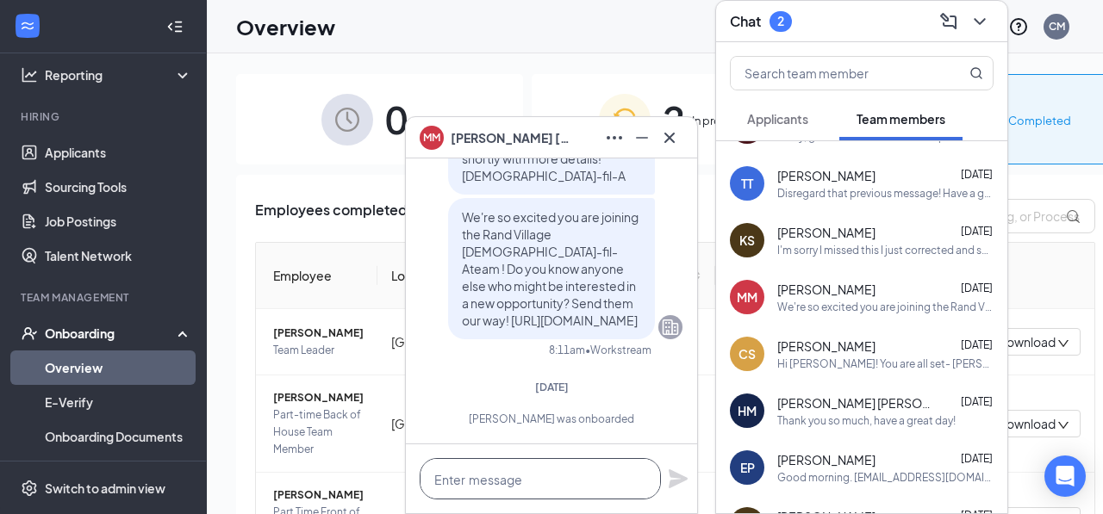
click at [555, 488] on textarea at bounding box center [540, 478] width 241 height 41
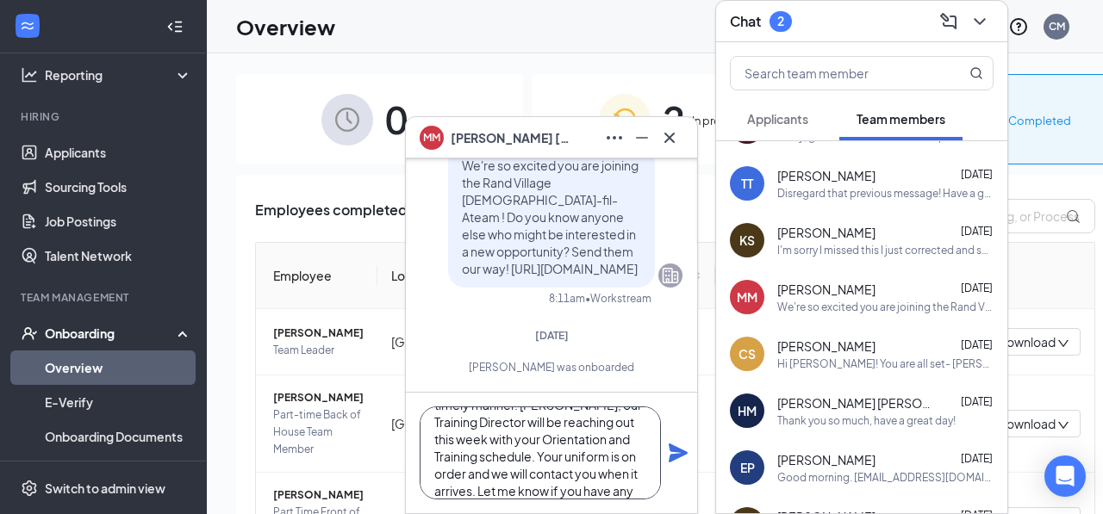
scroll to position [75, 0]
type textarea "Hi [PERSON_NAME]! Thank you for getting everything completed in a timely manner…"
click at [675, 451] on icon "Plane" at bounding box center [678, 453] width 19 height 19
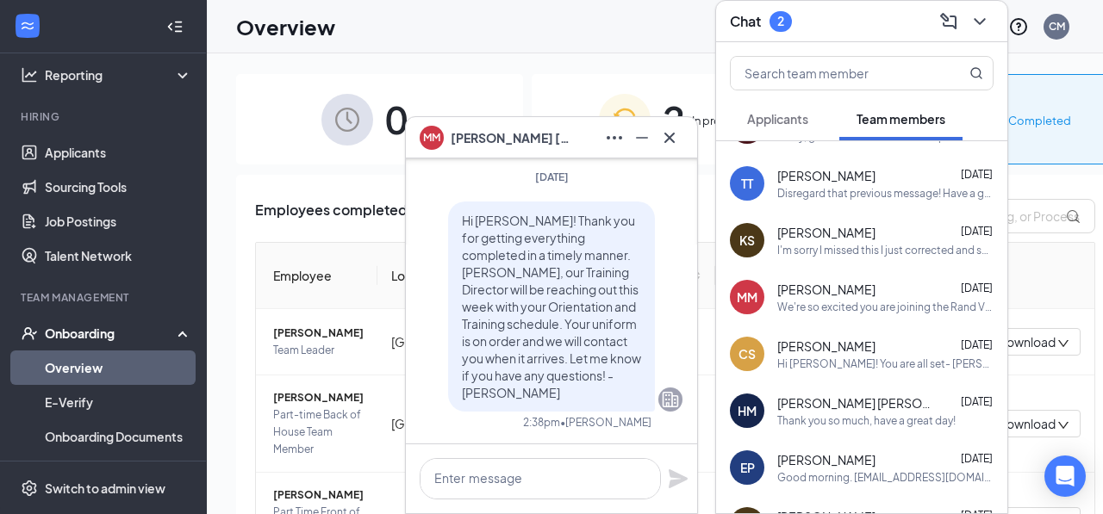
scroll to position [0, 0]
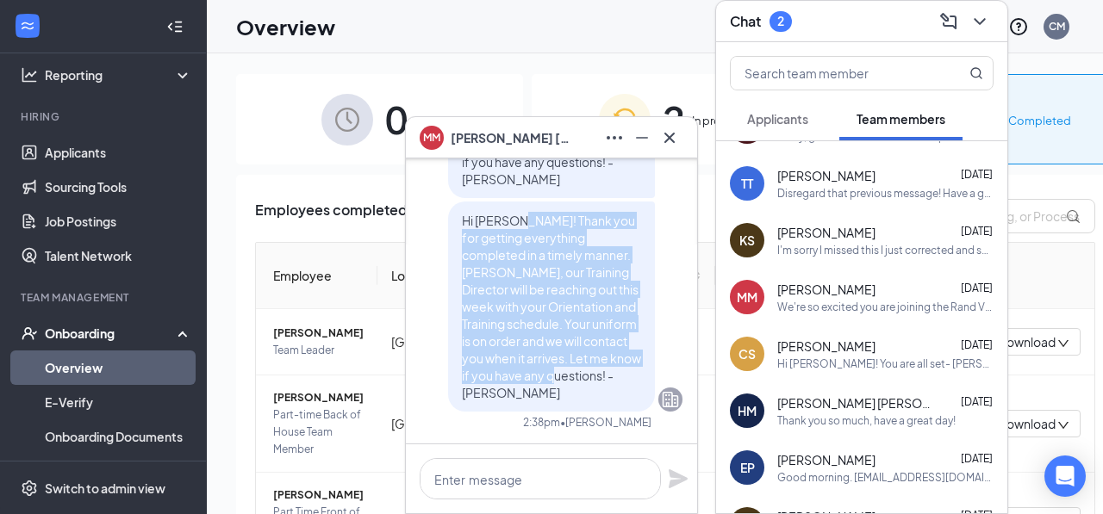
drag, startPoint x: 521, startPoint y: 240, endPoint x: 641, endPoint y: 397, distance: 197.3
click at [641, 397] on p "Hi [PERSON_NAME]! Thank you for getting everything completed in a timely manner…" at bounding box center [551, 307] width 179 height 190
copy span "Thank you for getting everything completed in a timely manner. [PERSON_NAME], o…"
click at [647, 148] on button at bounding box center [642, 138] width 28 height 28
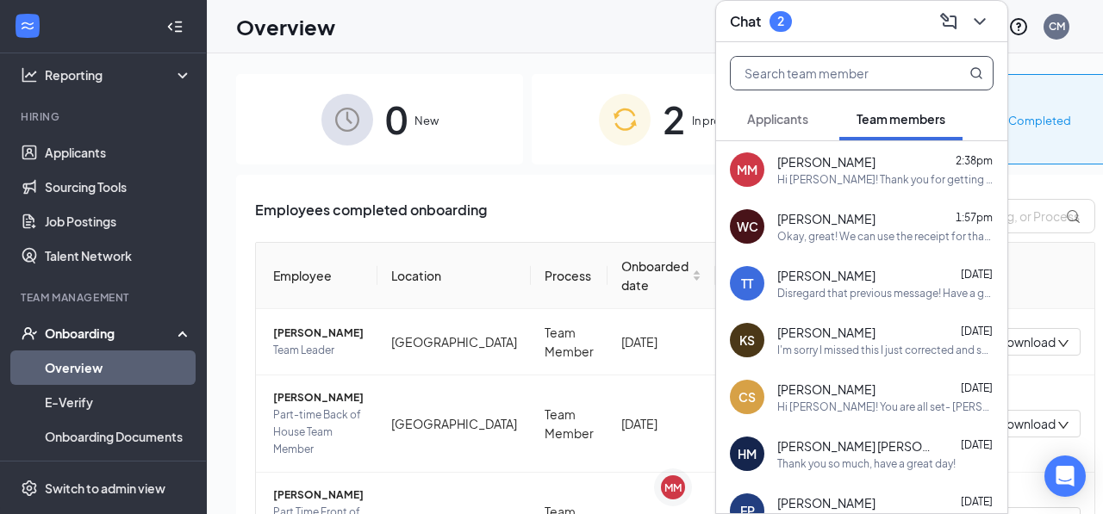
click at [893, 77] on input "text" at bounding box center [833, 73] width 204 height 33
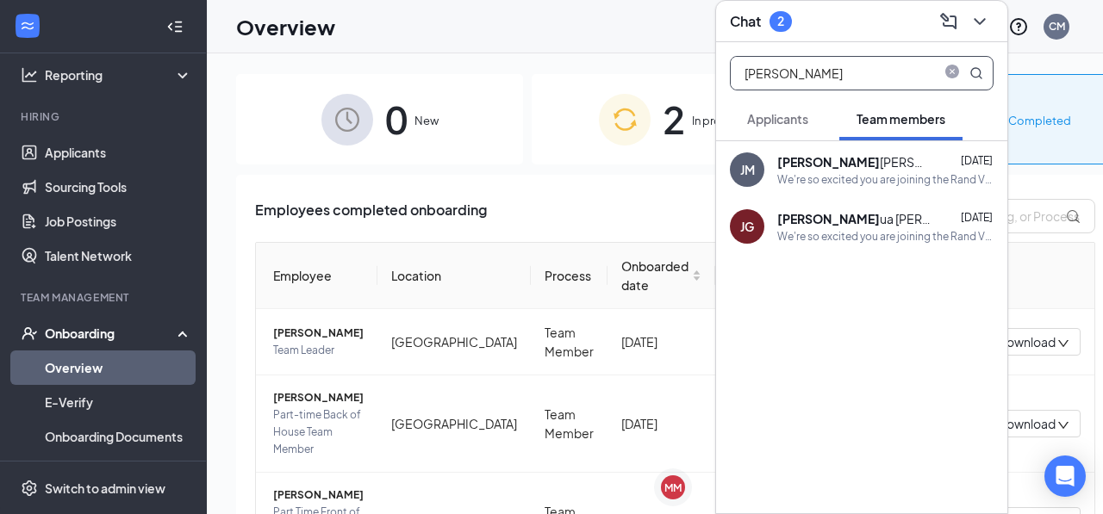
type input "[PERSON_NAME]"
click at [853, 218] on div "[PERSON_NAME] ua [PERSON_NAME]" at bounding box center [854, 218] width 155 height 17
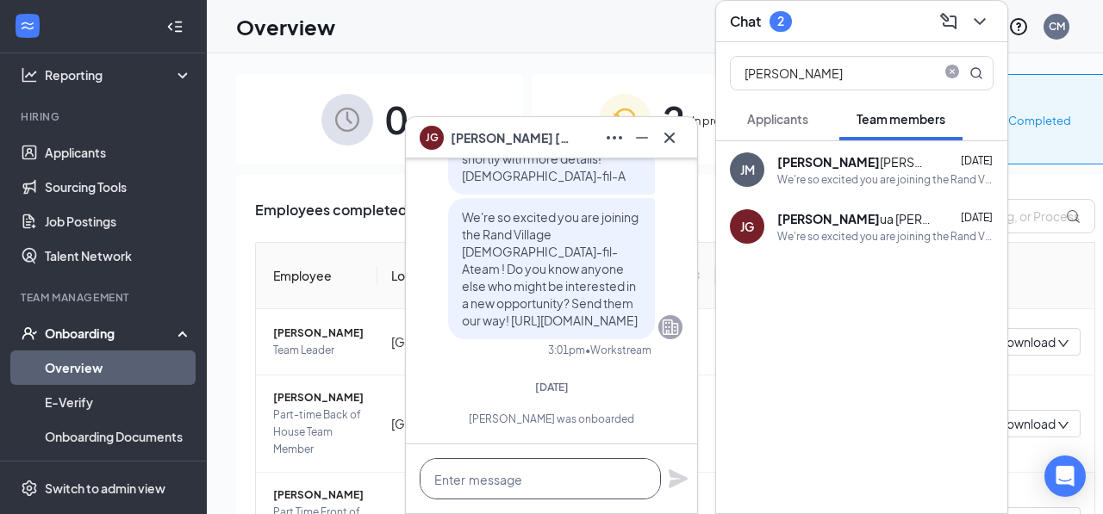
click at [528, 480] on textarea at bounding box center [540, 478] width 241 height 41
paste textarea "Thank you for getting everything completed in a timely manner. [PERSON_NAME], o…"
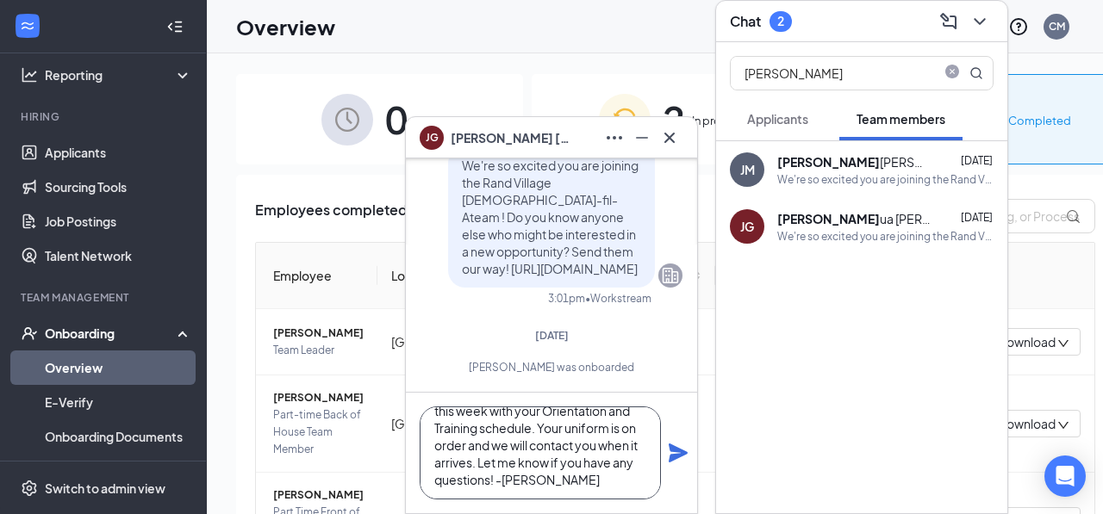
scroll to position [88, 0]
type textarea "Hi [PERSON_NAME]! Thank you for getting everything completed in a timely manner…"
click at [678, 452] on icon "Plane" at bounding box center [678, 453] width 21 height 21
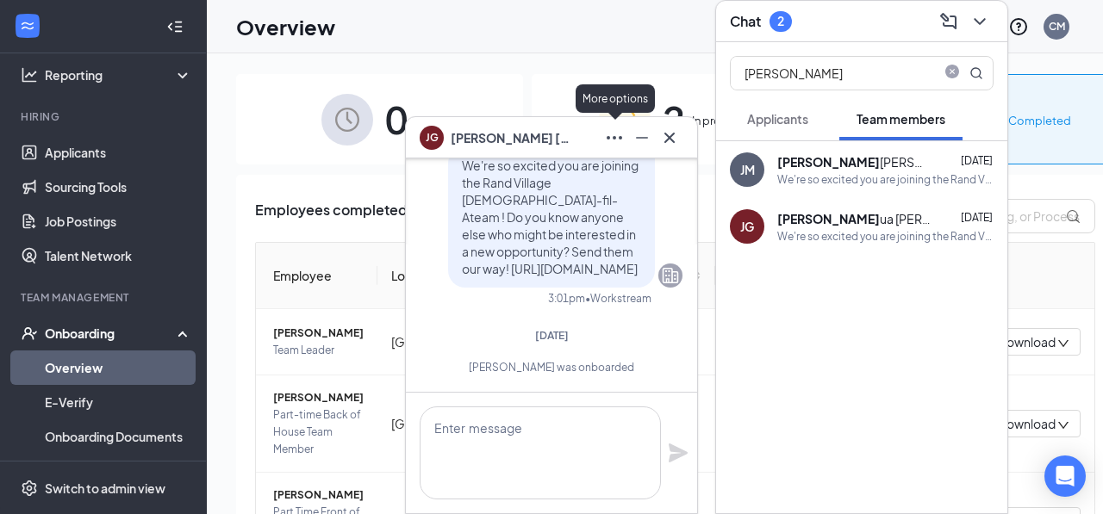
scroll to position [0, 0]
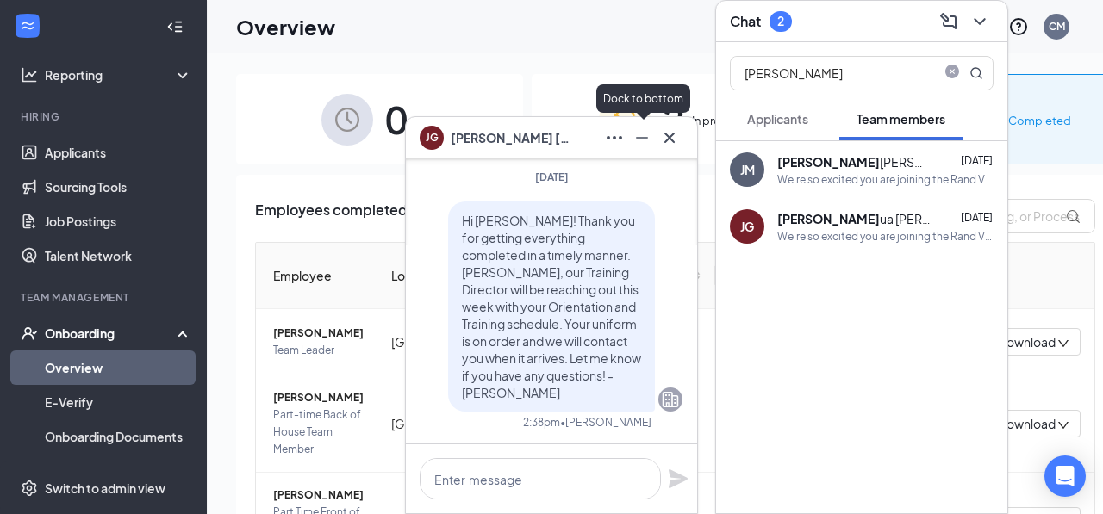
click at [640, 134] on icon "Minimize" at bounding box center [642, 138] width 21 height 21
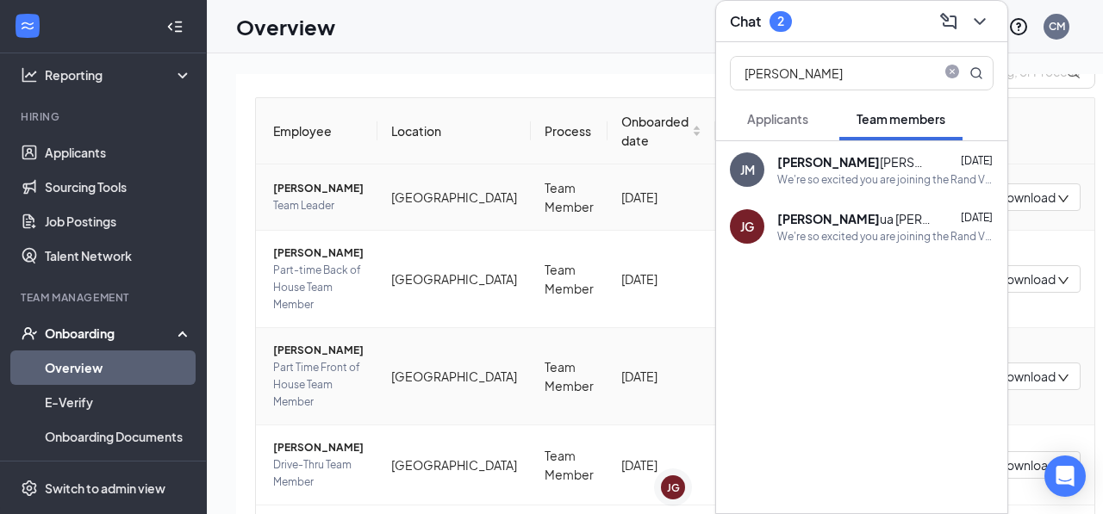
scroll to position [159, 0]
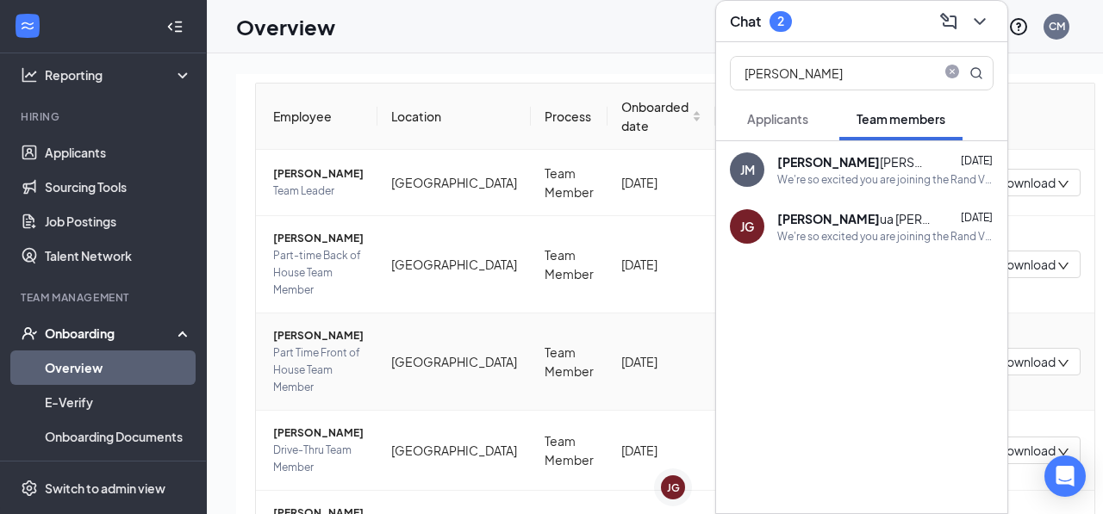
click at [351, 345] on span "Part Time Front of House Team Member" at bounding box center [318, 371] width 90 height 52
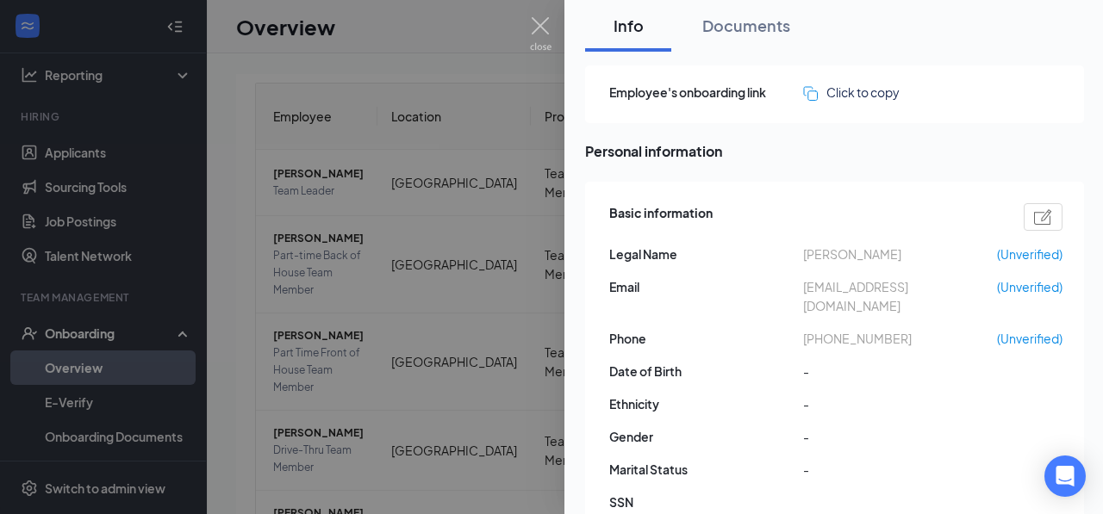
click at [525, 79] on div at bounding box center [551, 257] width 1103 height 514
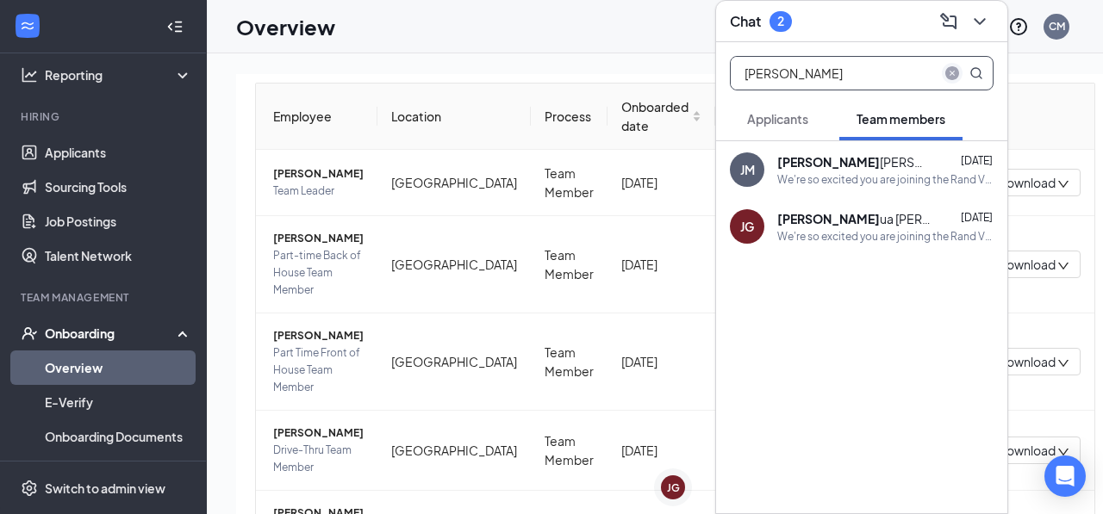
click at [953, 72] on icon "close-circle" at bounding box center [952, 73] width 14 height 14
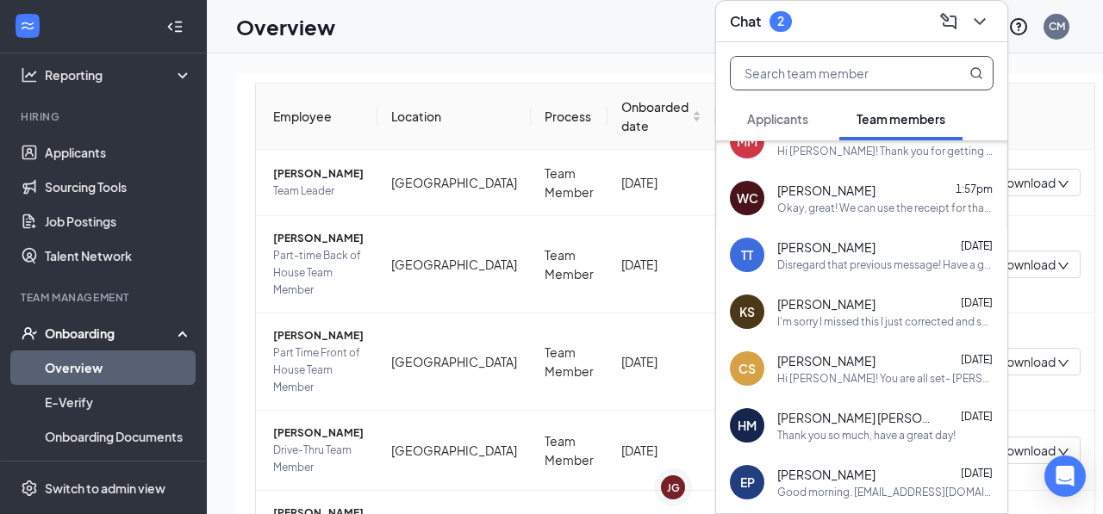
scroll to position [87, 0]
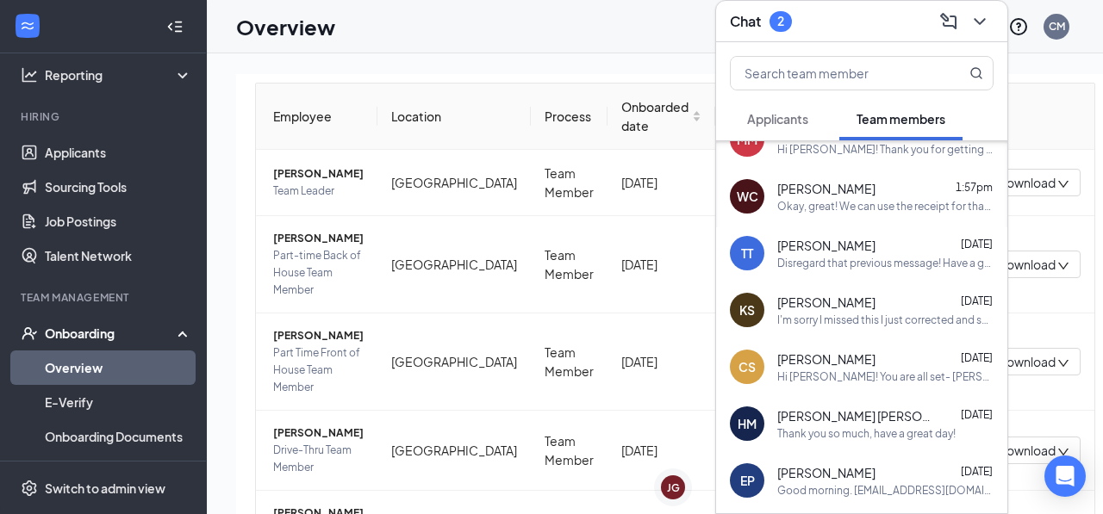
click at [848, 301] on span "[PERSON_NAME]" at bounding box center [826, 302] width 98 height 17
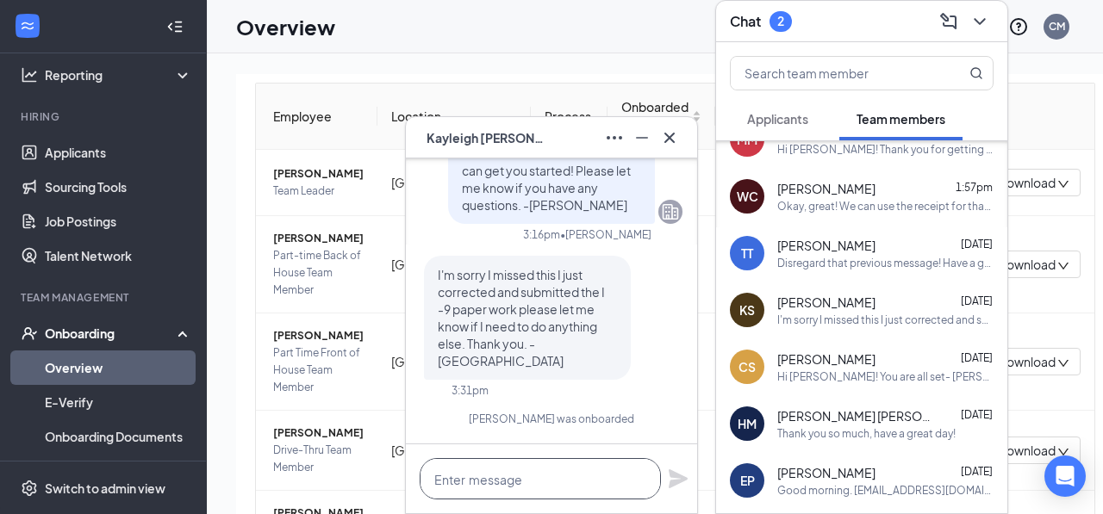
click at [545, 475] on textarea at bounding box center [540, 478] width 241 height 41
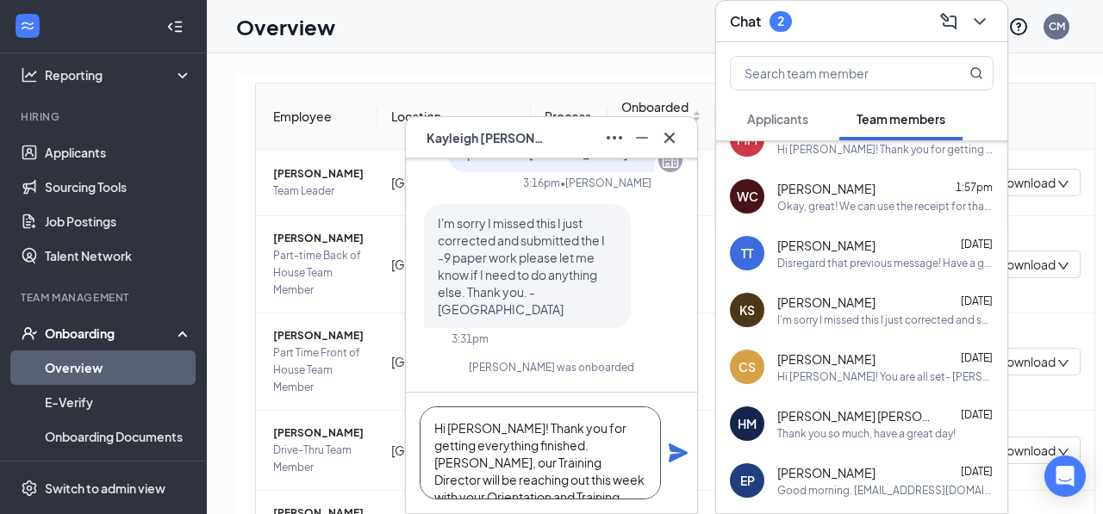
scroll to position [1, 0]
type textarea "Hi [PERSON_NAME]! Thank you for getting everything finished. [PERSON_NAME], our…"
click at [678, 460] on icon "Plane" at bounding box center [678, 453] width 21 height 21
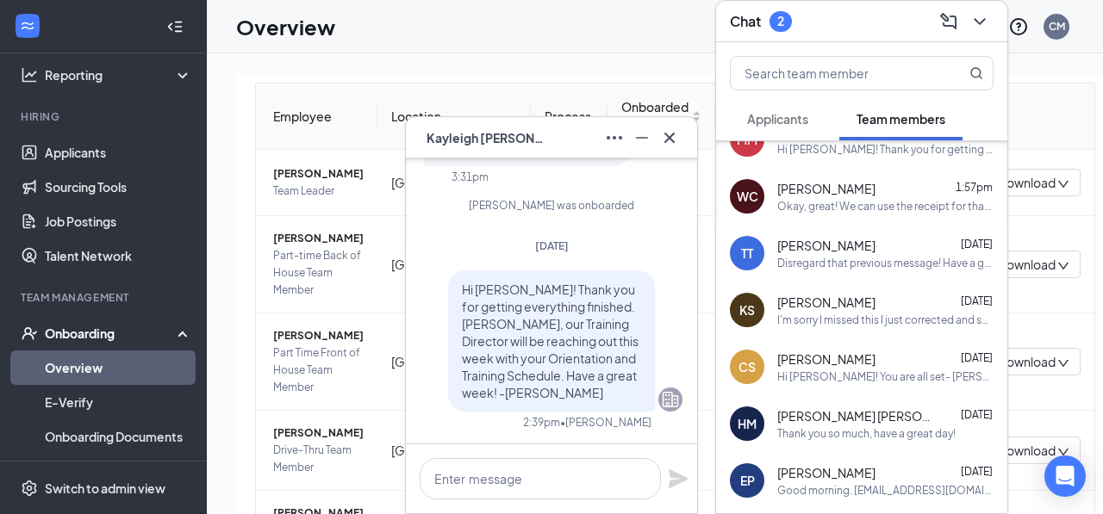
scroll to position [0, 0]
click at [649, 135] on icon "Minimize" at bounding box center [642, 138] width 21 height 21
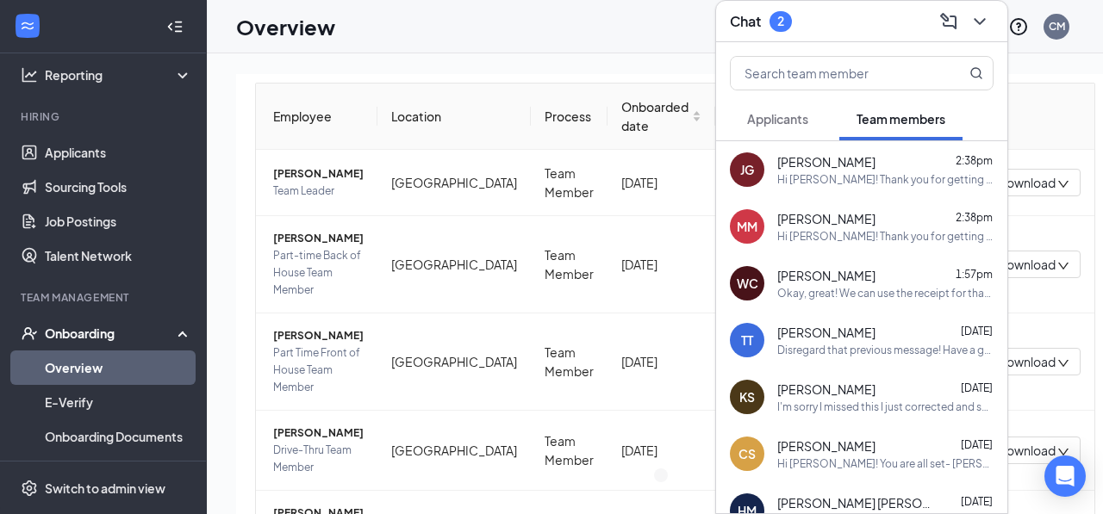
click at [985, 24] on icon "ChevronDown" at bounding box center [979, 21] width 21 height 21
